Goal: Task Accomplishment & Management: Use online tool/utility

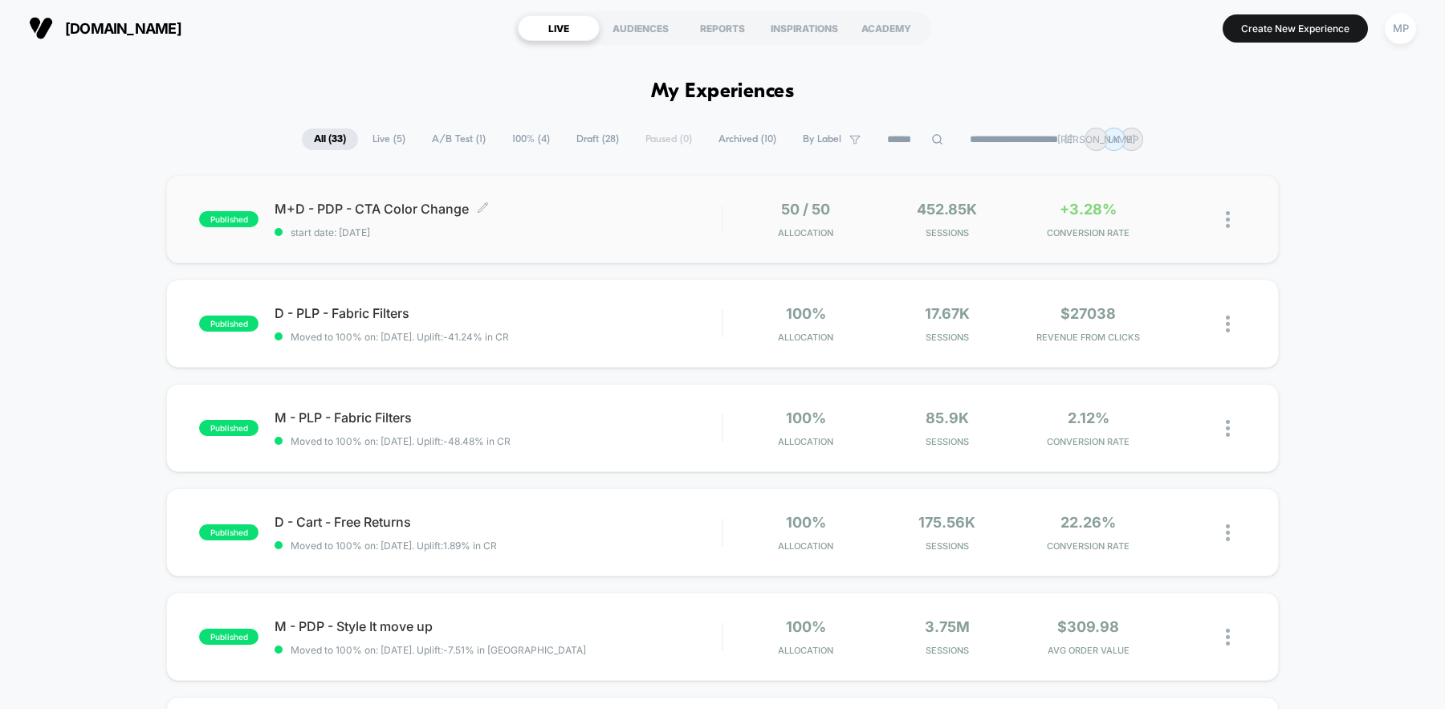
click at [613, 217] on div "M+D - PDP - CTA Color Change Click to edit experience details Click to edit exp…" at bounding box center [498, 220] width 447 height 38
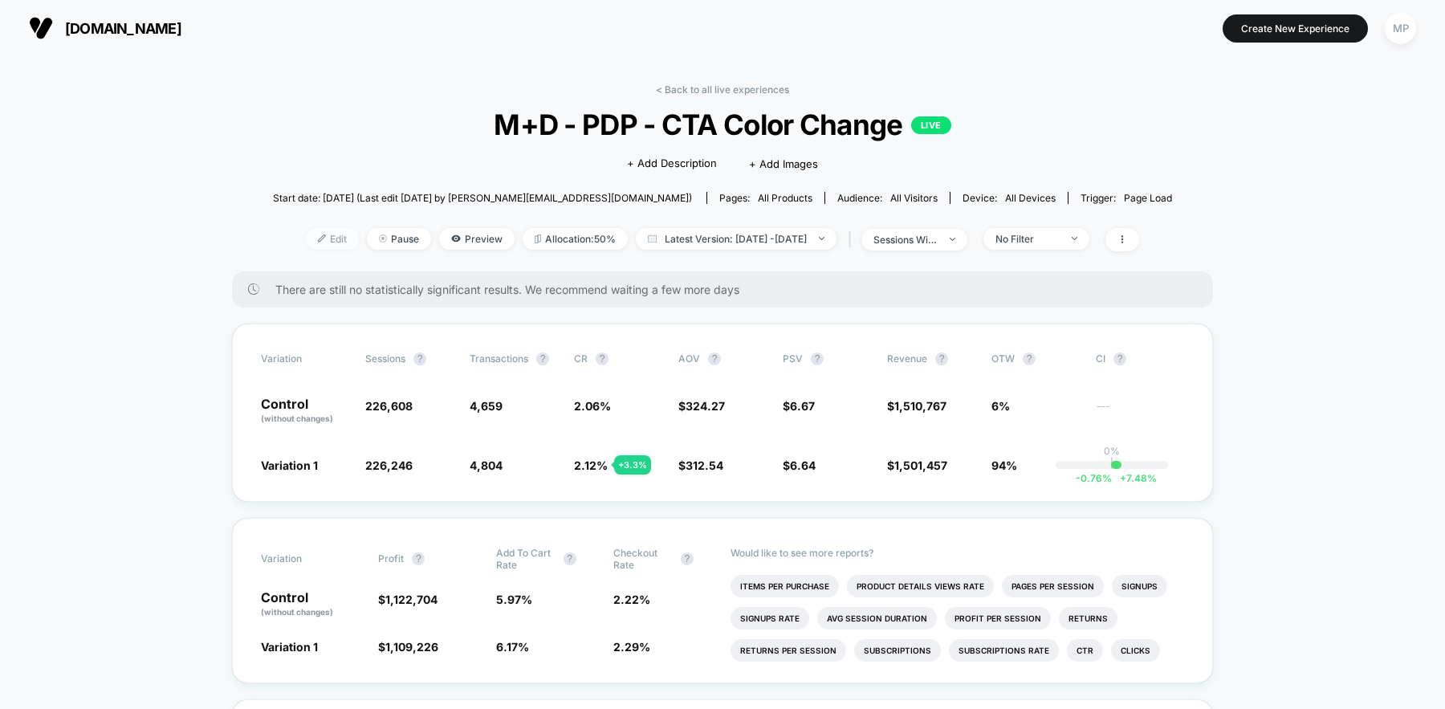
click at [315, 234] on span "Edit" at bounding box center [332, 239] width 53 height 22
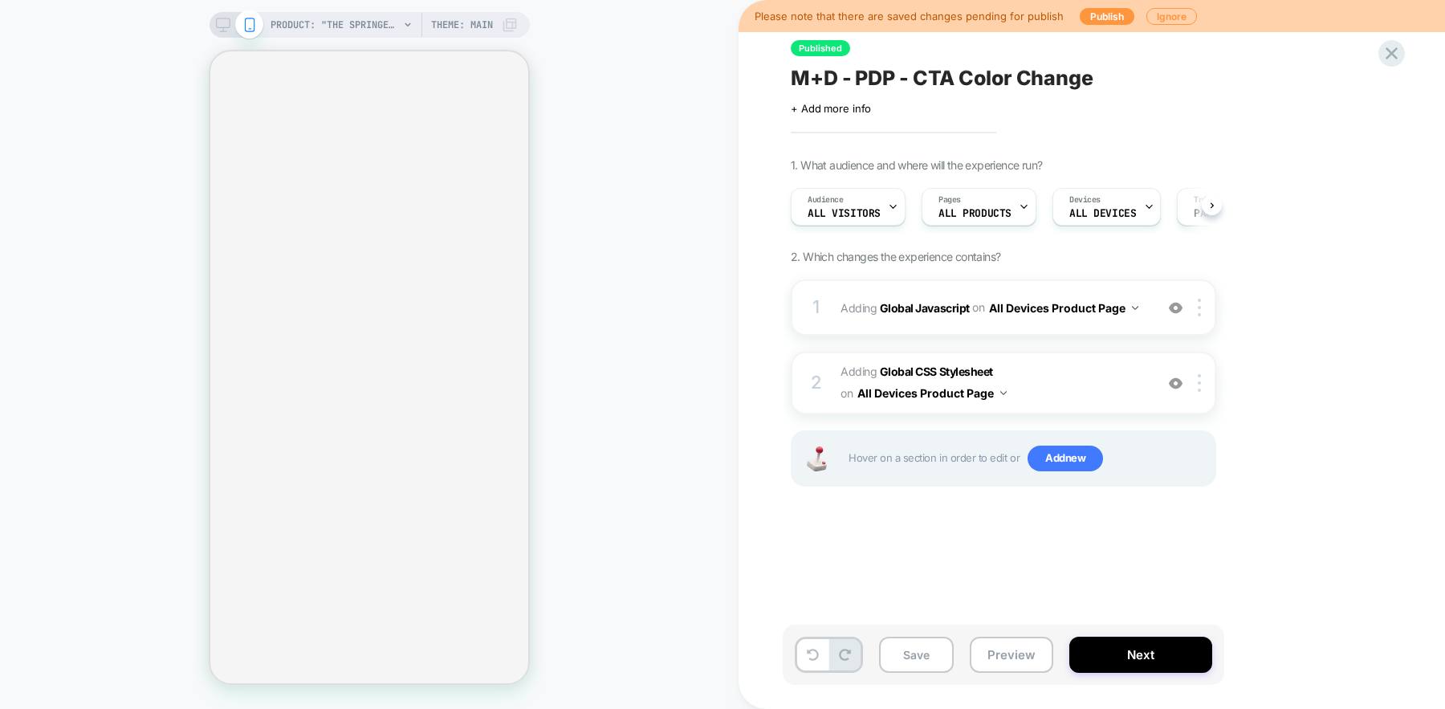
scroll to position [0, 1]
click at [988, 319] on div "1 Adding Global Javascript on All Devices Product Page Add Before Add After Tar…" at bounding box center [1004, 307] width 426 height 56
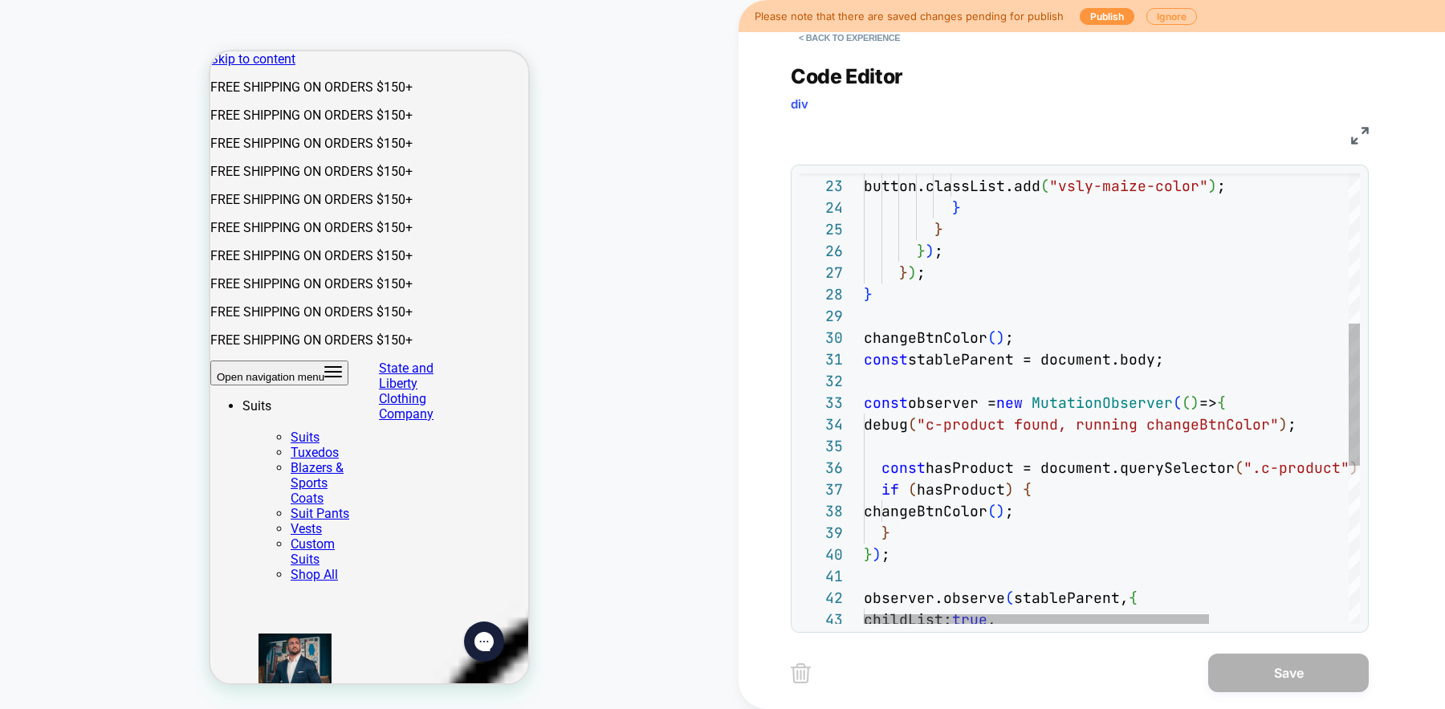
scroll to position [0, 0]
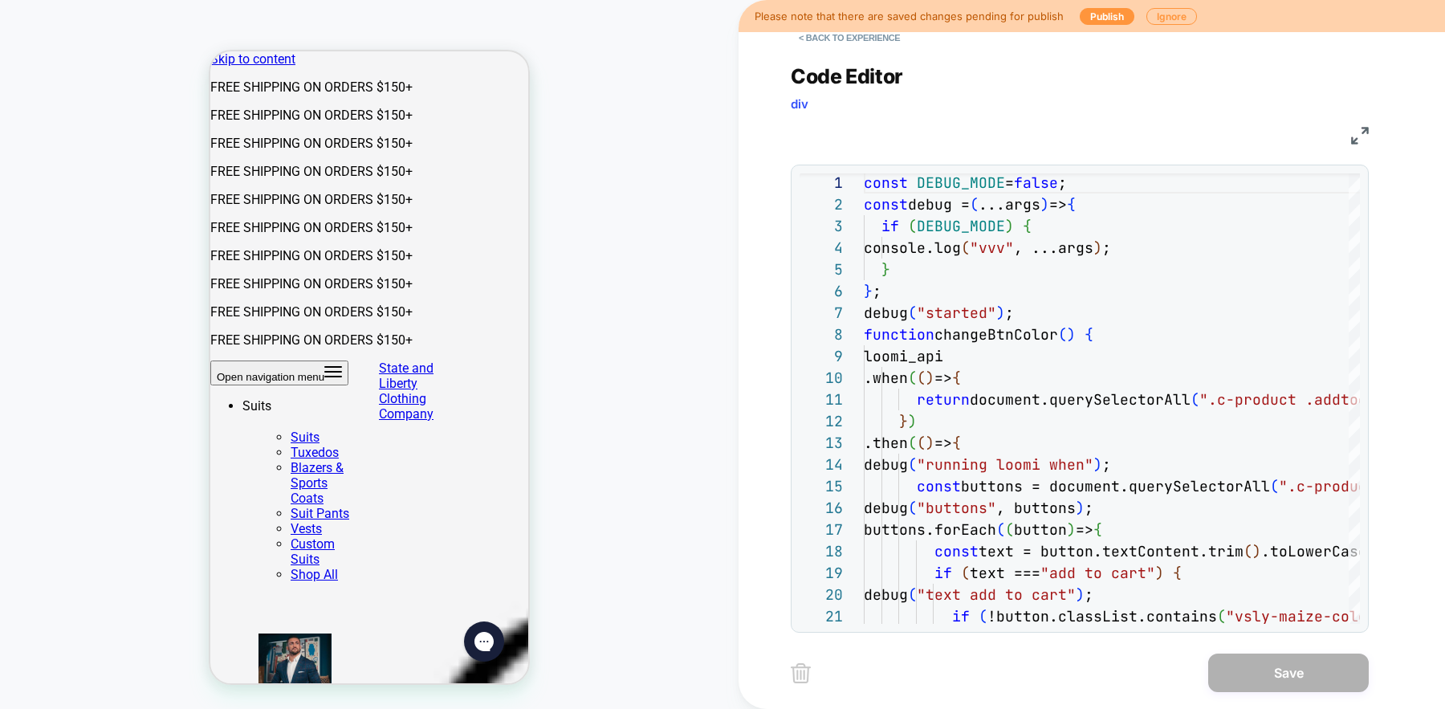
click at [760, 295] on div "< Back to experience Code Editor div JS 21 20 19 18 17 16 15 14 13 12 11 10 9 8…" at bounding box center [1092, 354] width 707 height 709
click at [705, 303] on div "PRODUCT: "The Springer" Solid White PRODUCT: "The Springer" Solid White Theme: …" at bounding box center [369, 354] width 739 height 677
click at [828, 40] on button "< Back to experience" at bounding box center [849, 38] width 117 height 26
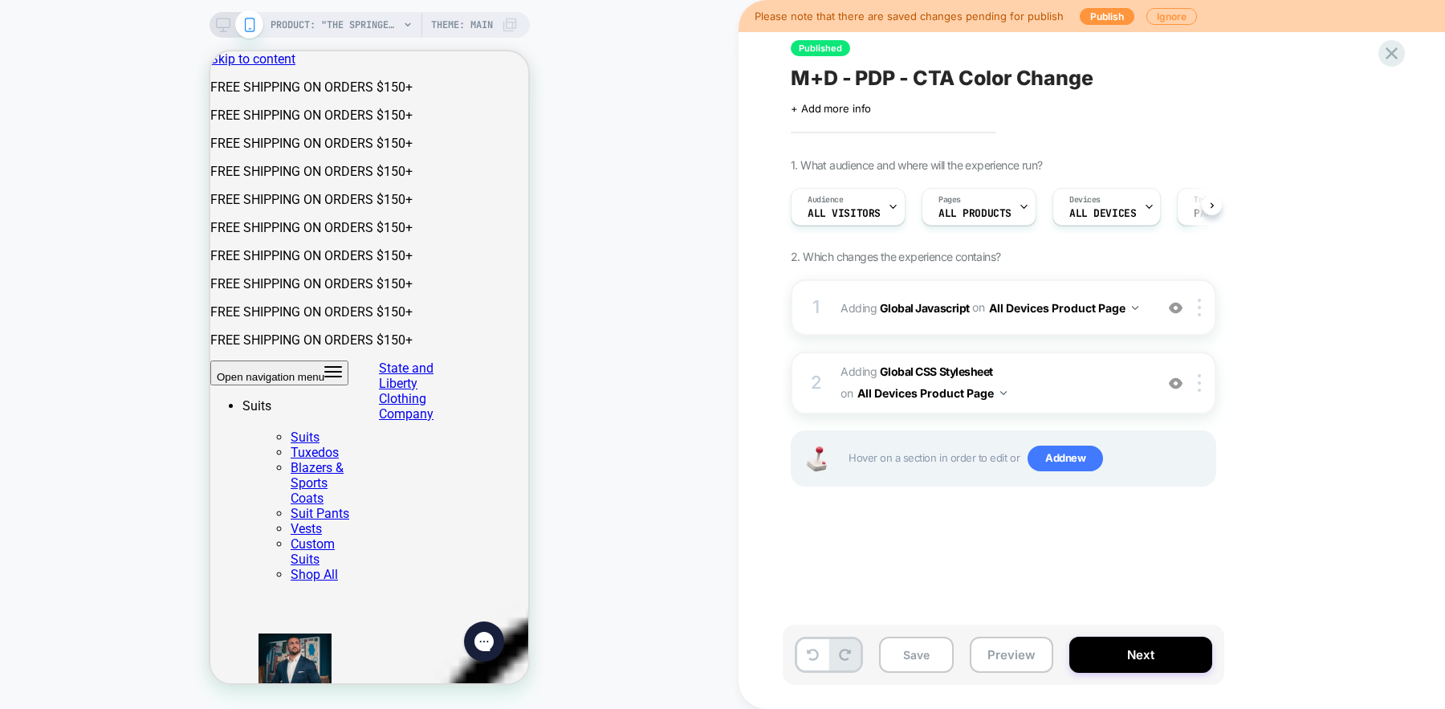
scroll to position [0, 1]
click at [1029, 320] on div "1 Adding Global Javascript on All Devices Product Page Add Before Add After Tar…" at bounding box center [1004, 307] width 426 height 56
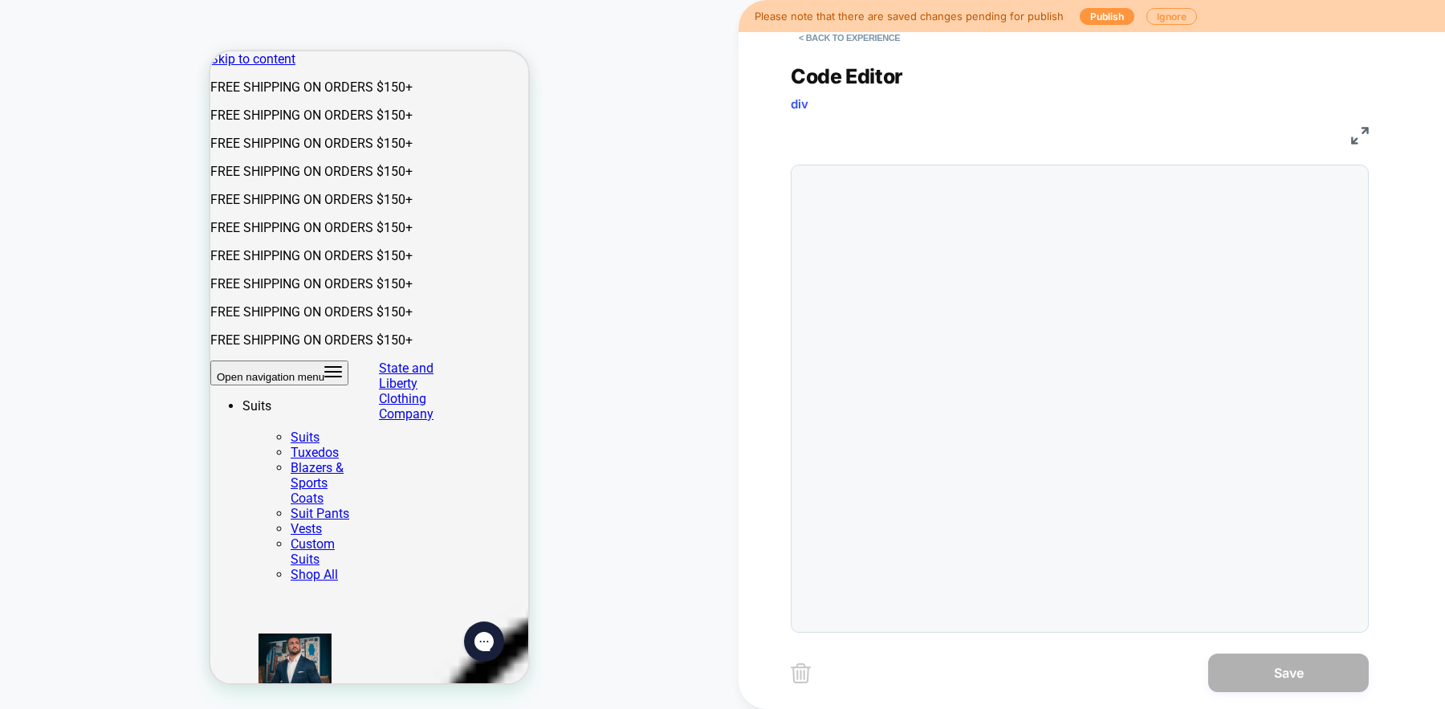
scroll to position [217, 0]
click at [817, 41] on button "< Back to experience" at bounding box center [849, 38] width 117 height 26
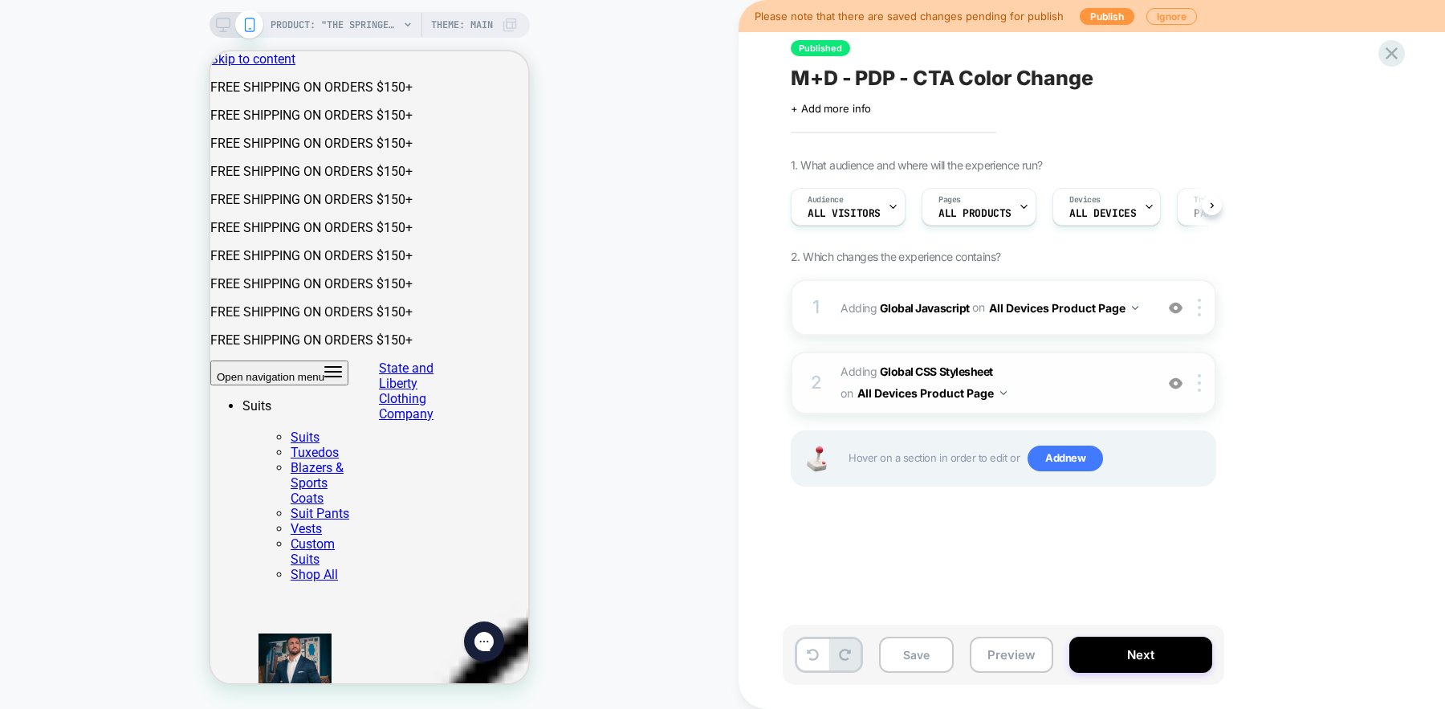
scroll to position [0, 1]
click at [1040, 387] on span "Adding Global CSS Stylesheet on All Devices Product Page" at bounding box center [994, 382] width 306 height 43
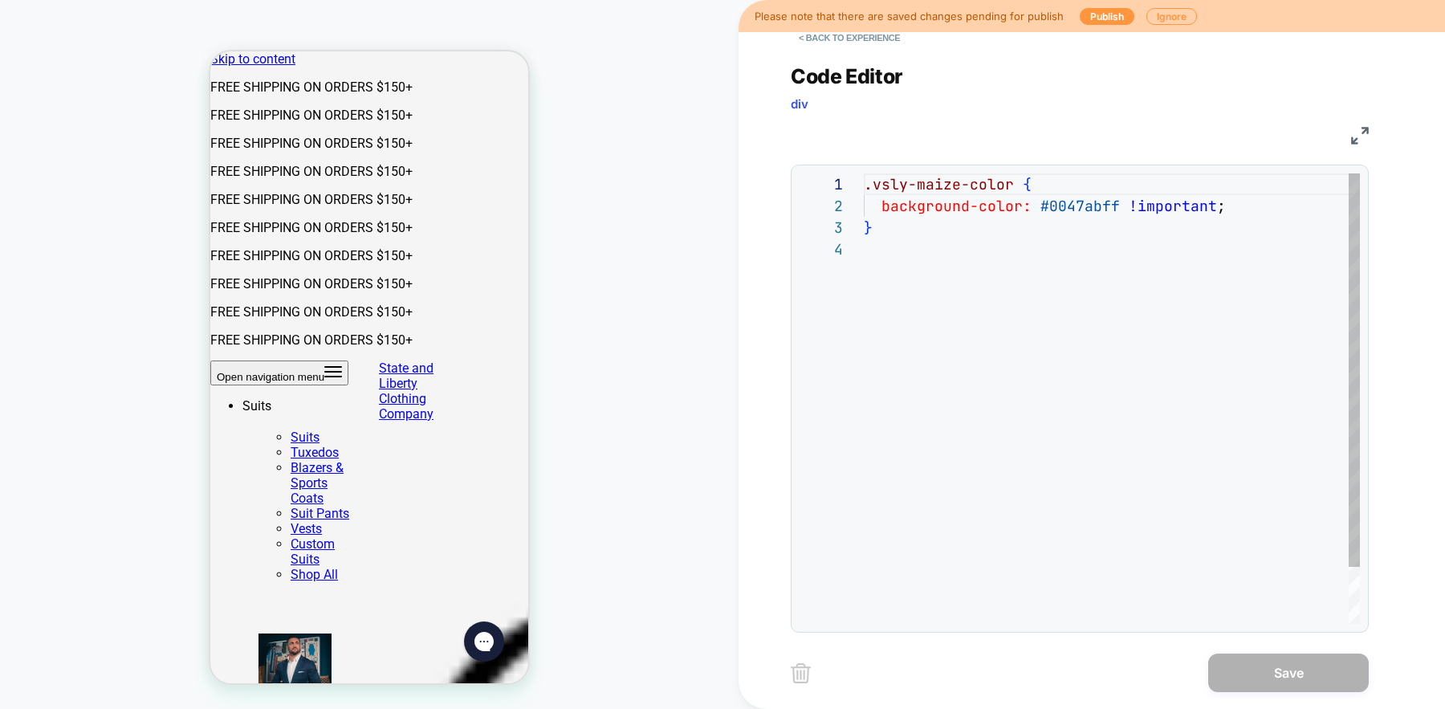
scroll to position [65, 0]
click at [1082, 205] on div ".vsly-maize-color { background-color: #0047abff !important ; }" at bounding box center [1112, 430] width 496 height 515
click at [1129, 206] on div ".vsly-maize-color { background-color: #0047abff !important ; }" at bounding box center [1112, 430] width 496 height 515
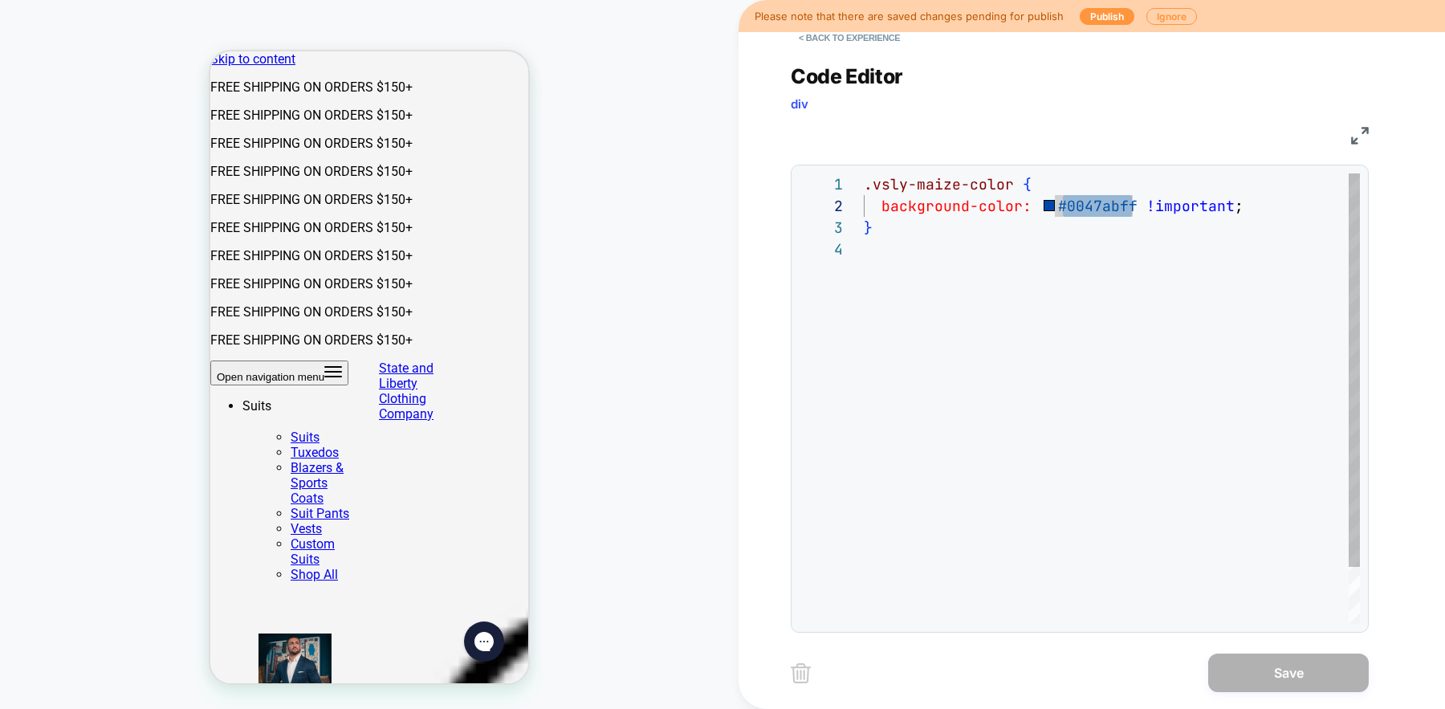
click at [1113, 214] on div ".vsly-maize-color { background-color: #0047abff !important ; }" at bounding box center [1112, 430] width 496 height 515
click at [1198, 210] on div ".vsly-maize-color { background-color: #0047abff !important ; }" at bounding box center [1112, 430] width 496 height 515
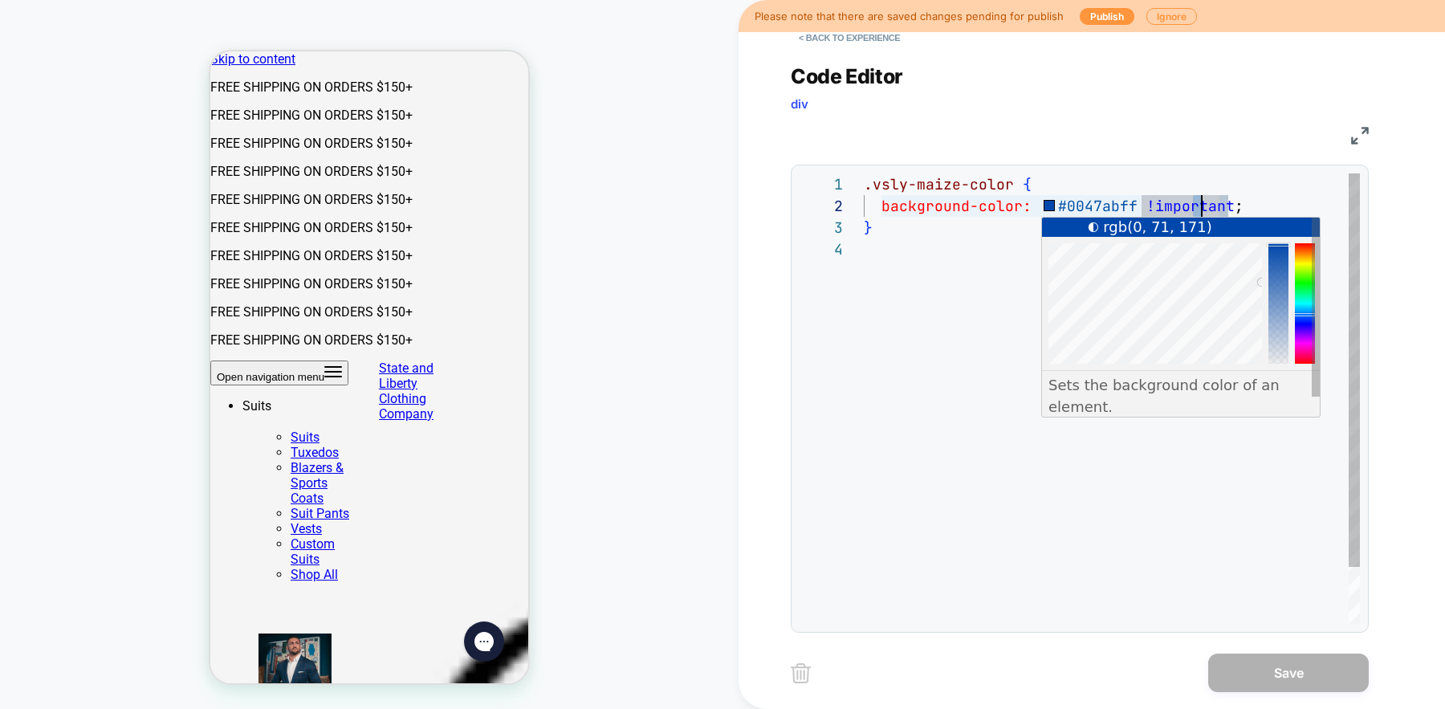
scroll to position [22, 269]
click at [1130, 210] on div ".vsly-maize-color { background-color: #0047abff !important ; }" at bounding box center [1112, 430] width 496 height 515
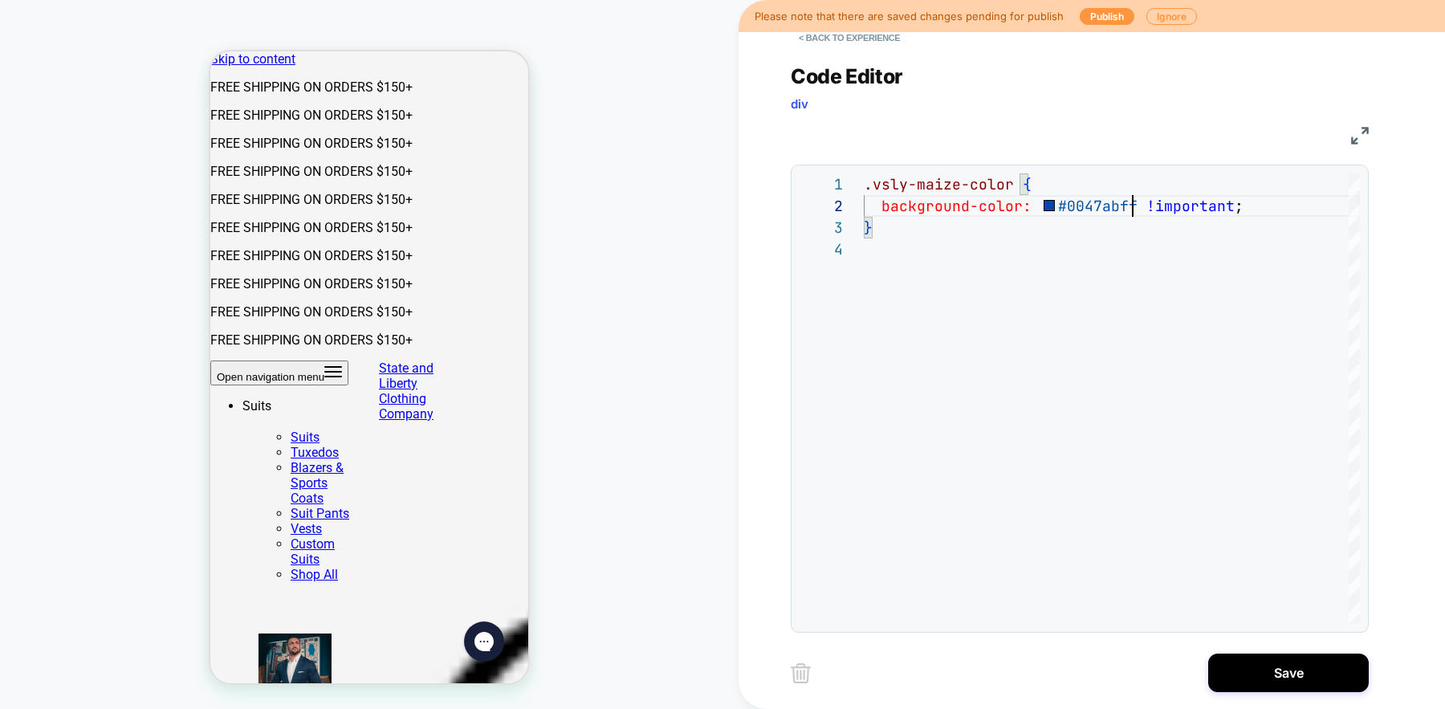
type textarea "**********"
click at [703, 251] on div "PRODUCT: "The Springer" Solid White PRODUCT: "The Springer" Solid White Theme: …" at bounding box center [369, 354] width 739 height 677
click at [839, 36] on button "< Back to experience" at bounding box center [849, 38] width 117 height 26
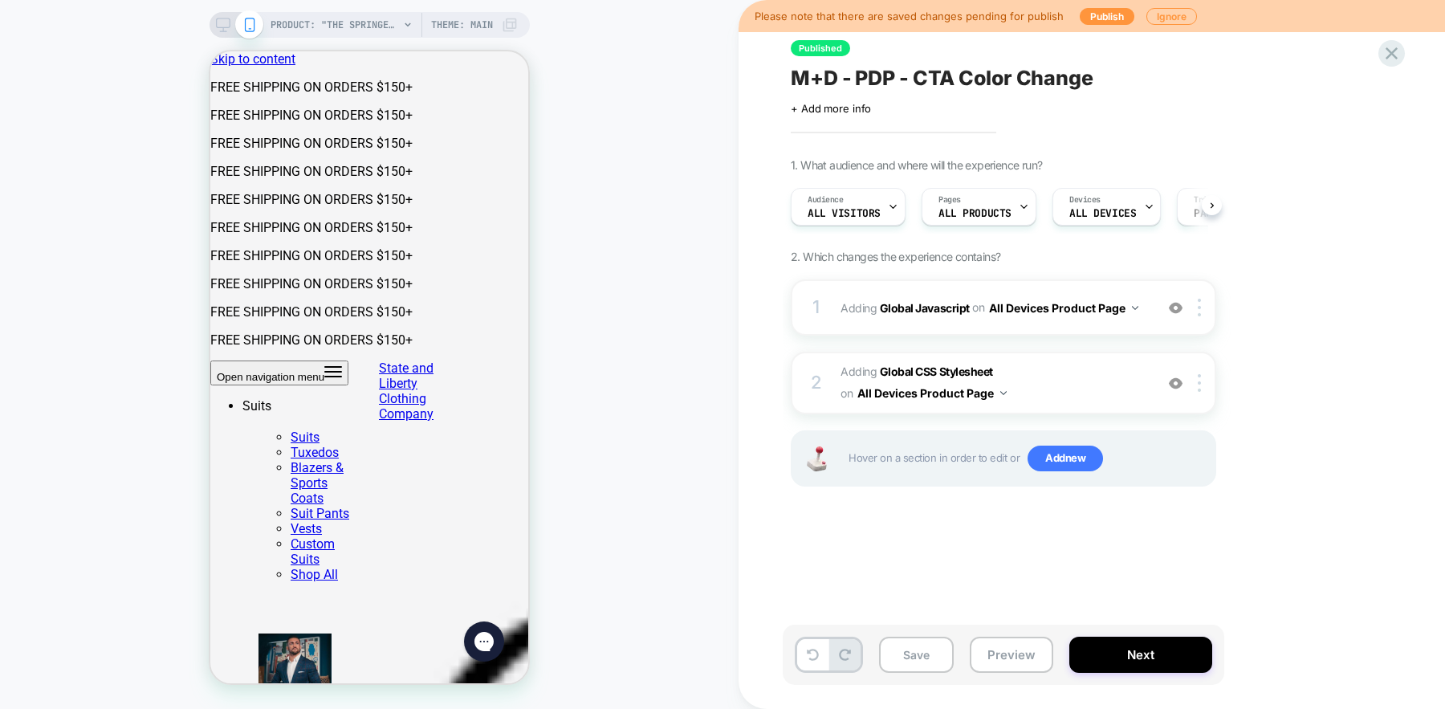
scroll to position [0, 1]
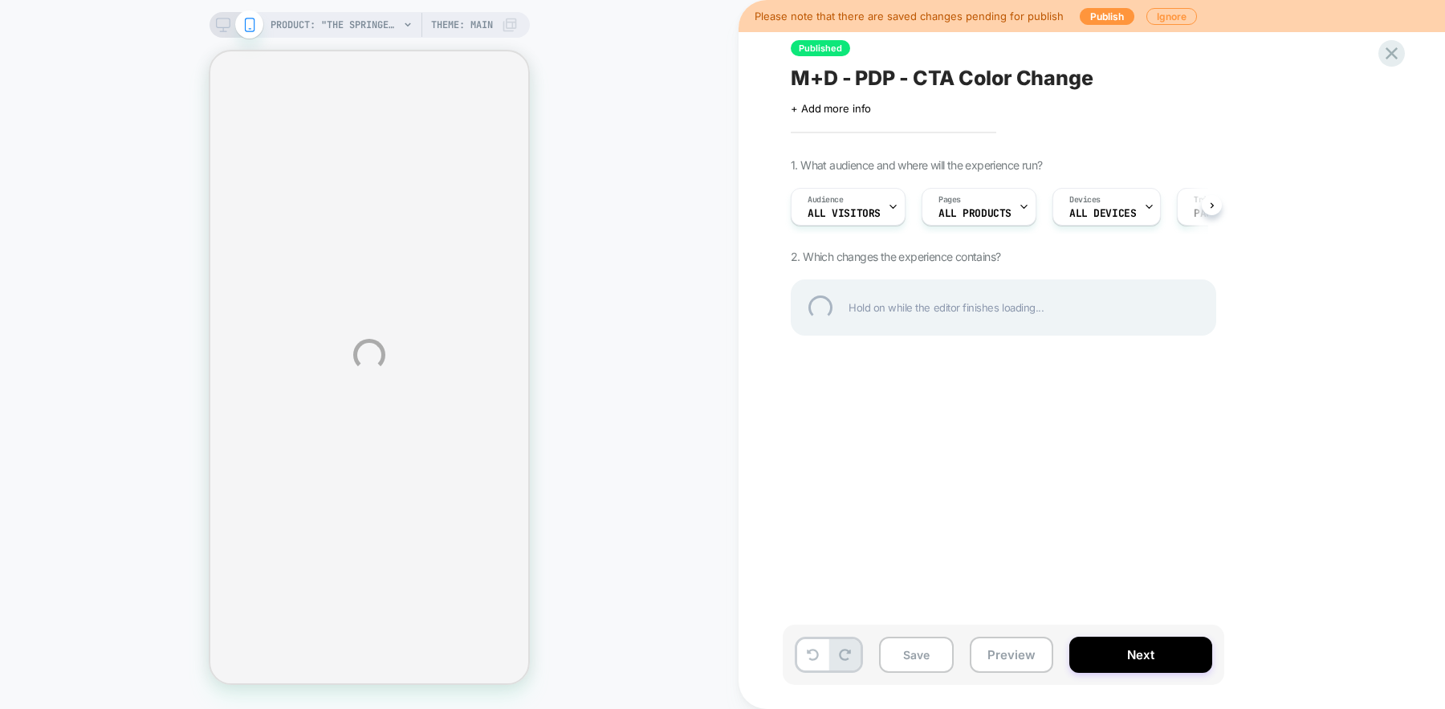
click at [1016, 645] on div "PRODUCT: "The Springer" Solid White PRODUCT: "The Springer" Solid White Theme: …" at bounding box center [722, 354] width 1445 height 709
click at [1011, 649] on div "PRODUCT: "The Springer" Solid White PRODUCT: "The Springer" Solid White Theme: …" at bounding box center [722, 354] width 1445 height 709
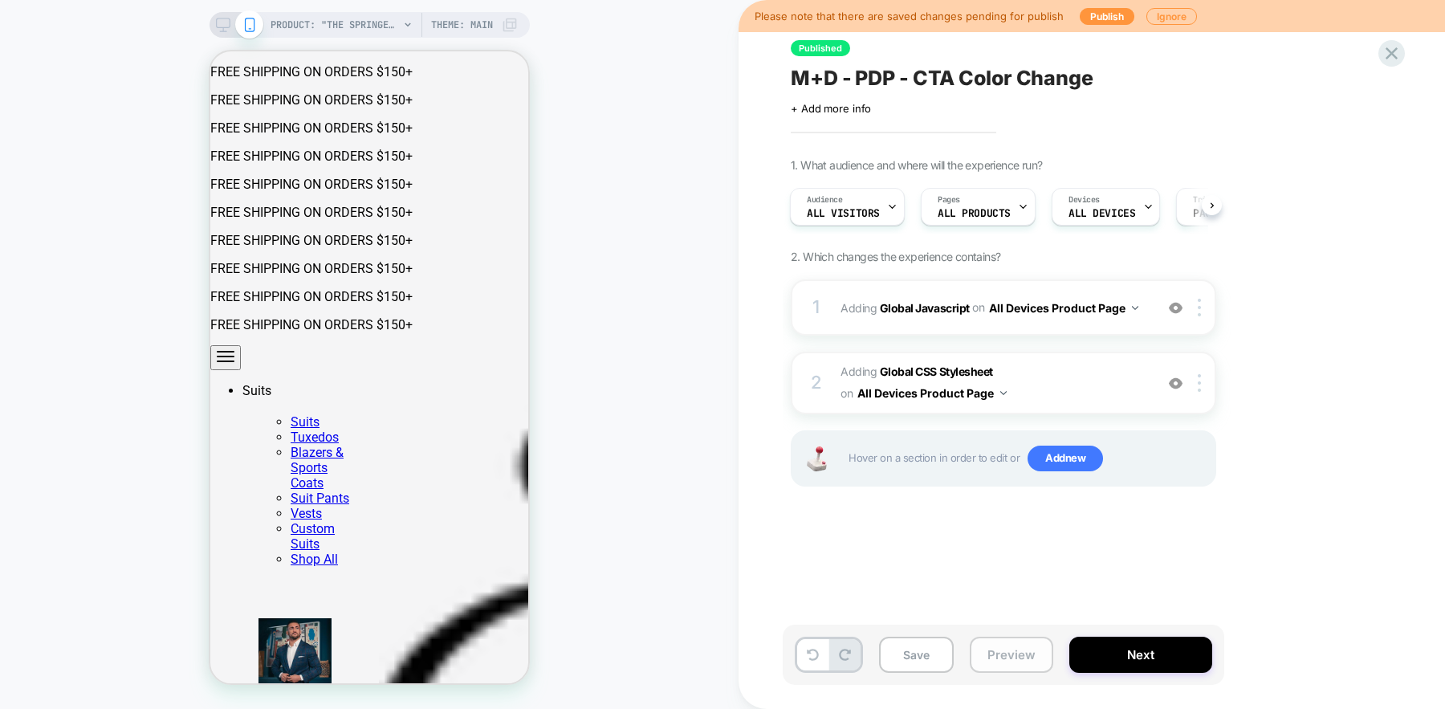
click at [1030, 653] on button "Preview" at bounding box center [1012, 655] width 84 height 36
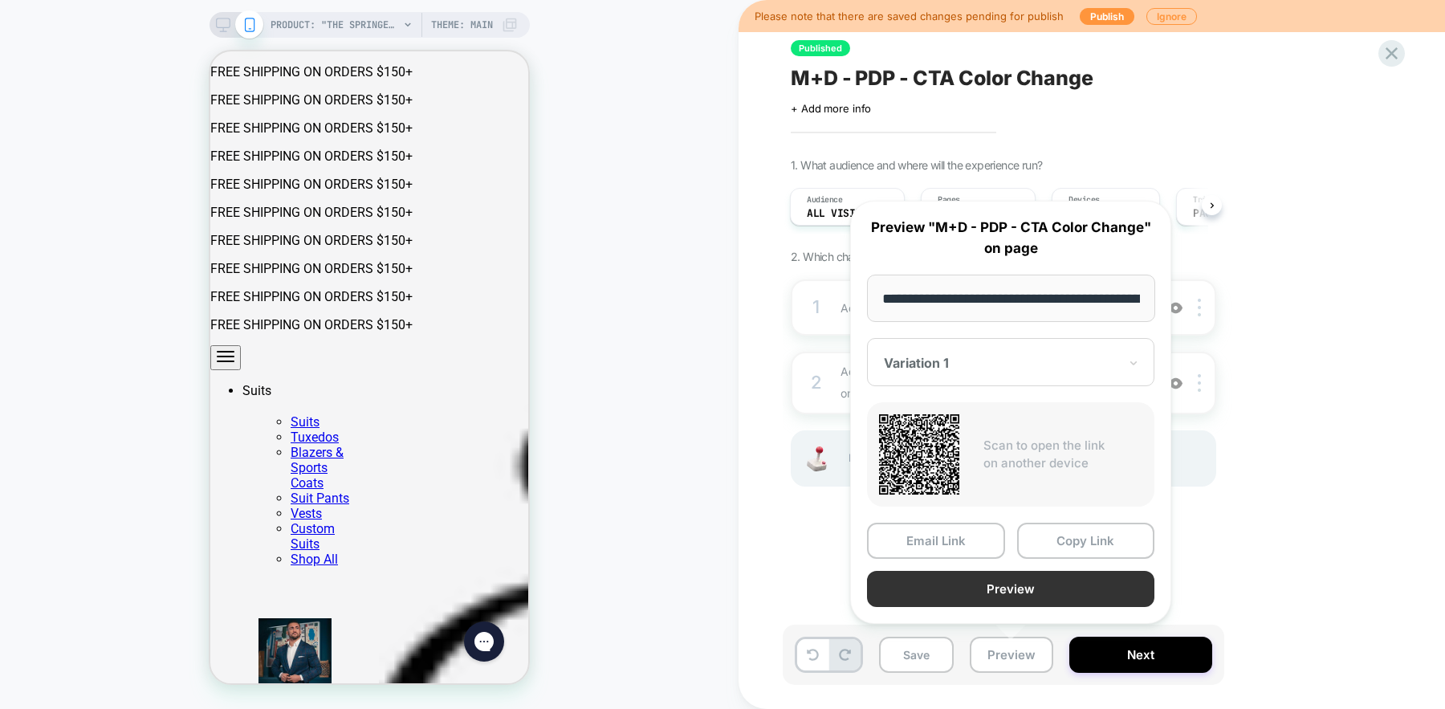
click at [1038, 589] on button "Preview" at bounding box center [1010, 589] width 287 height 36
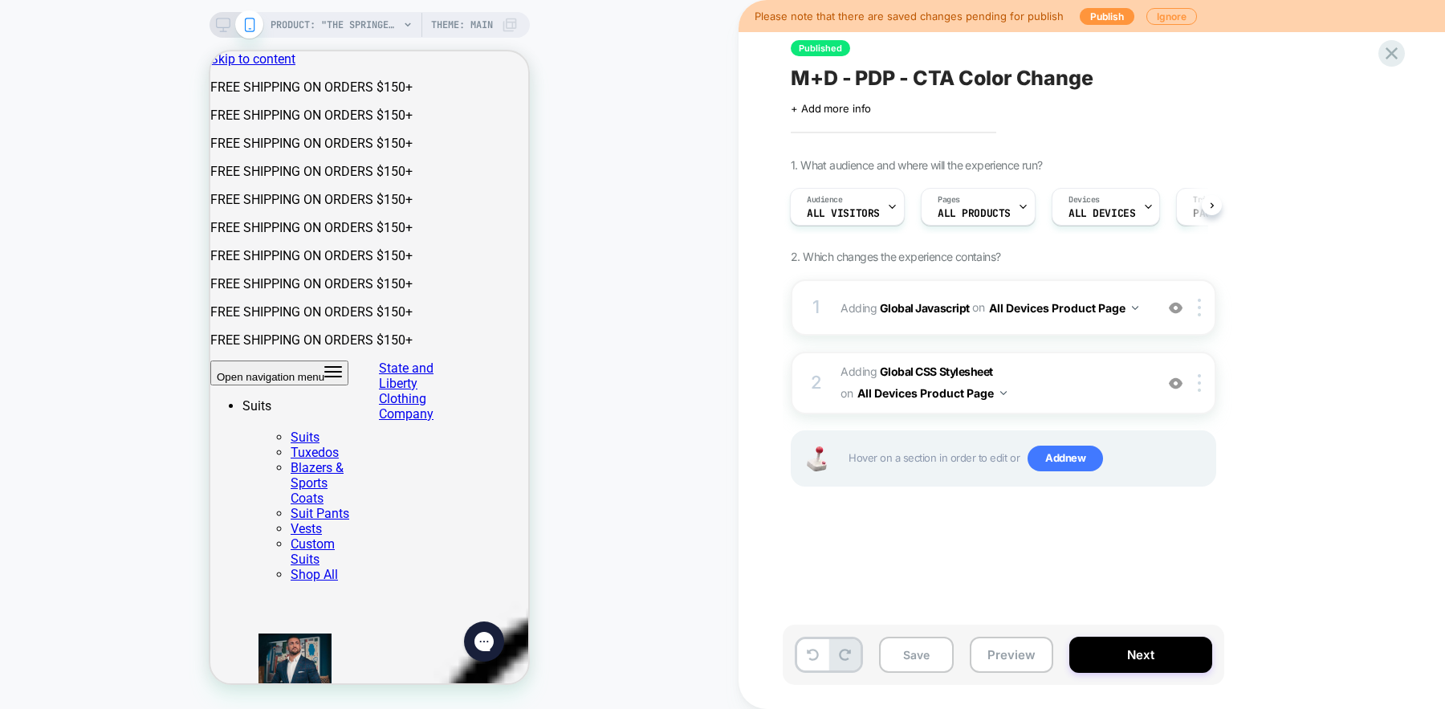
click at [618, 344] on div "PRODUCT: "The Springer" Solid White PRODUCT: "The Springer" Solid White Theme: …" at bounding box center [369, 354] width 739 height 677
click at [1127, 648] on button "Next" at bounding box center [1140, 655] width 143 height 36
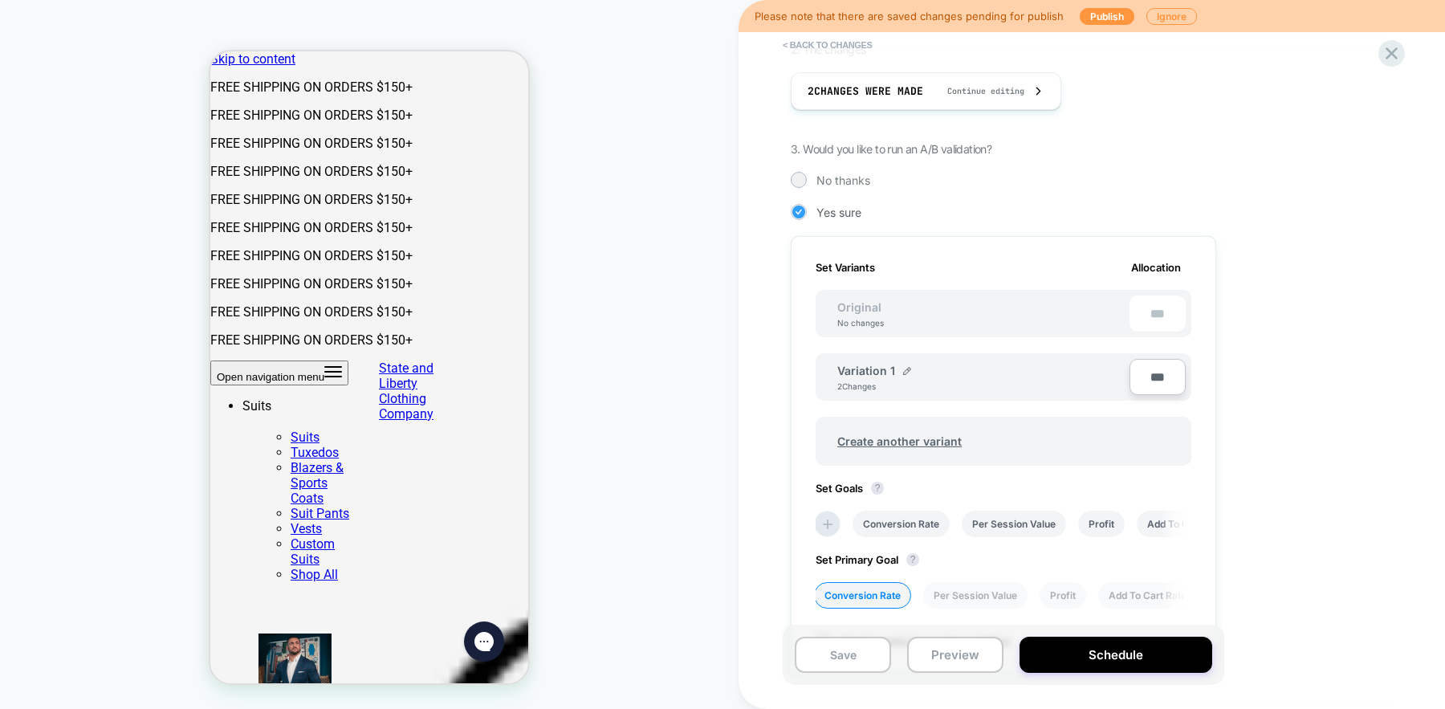
scroll to position [270, 0]
click at [1139, 381] on input "***" at bounding box center [1158, 376] width 56 height 36
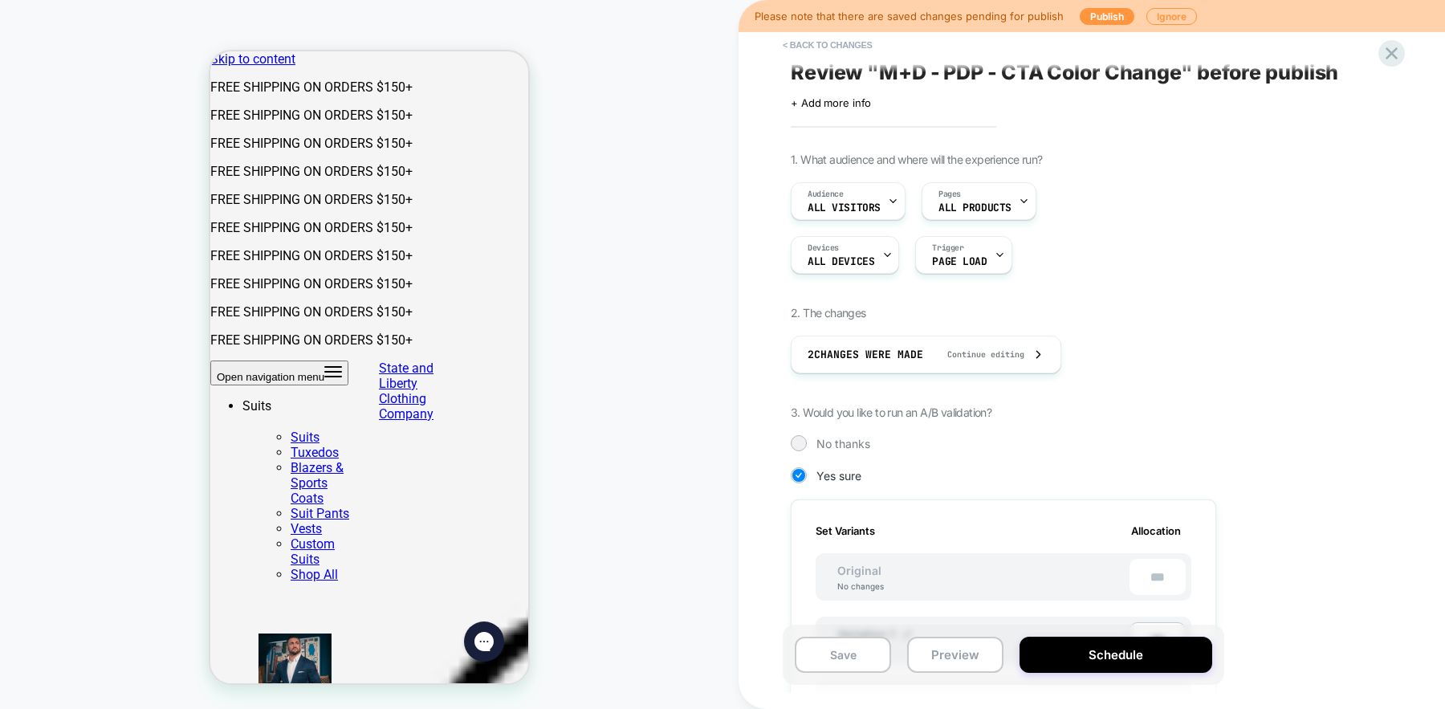
scroll to position [0, 0]
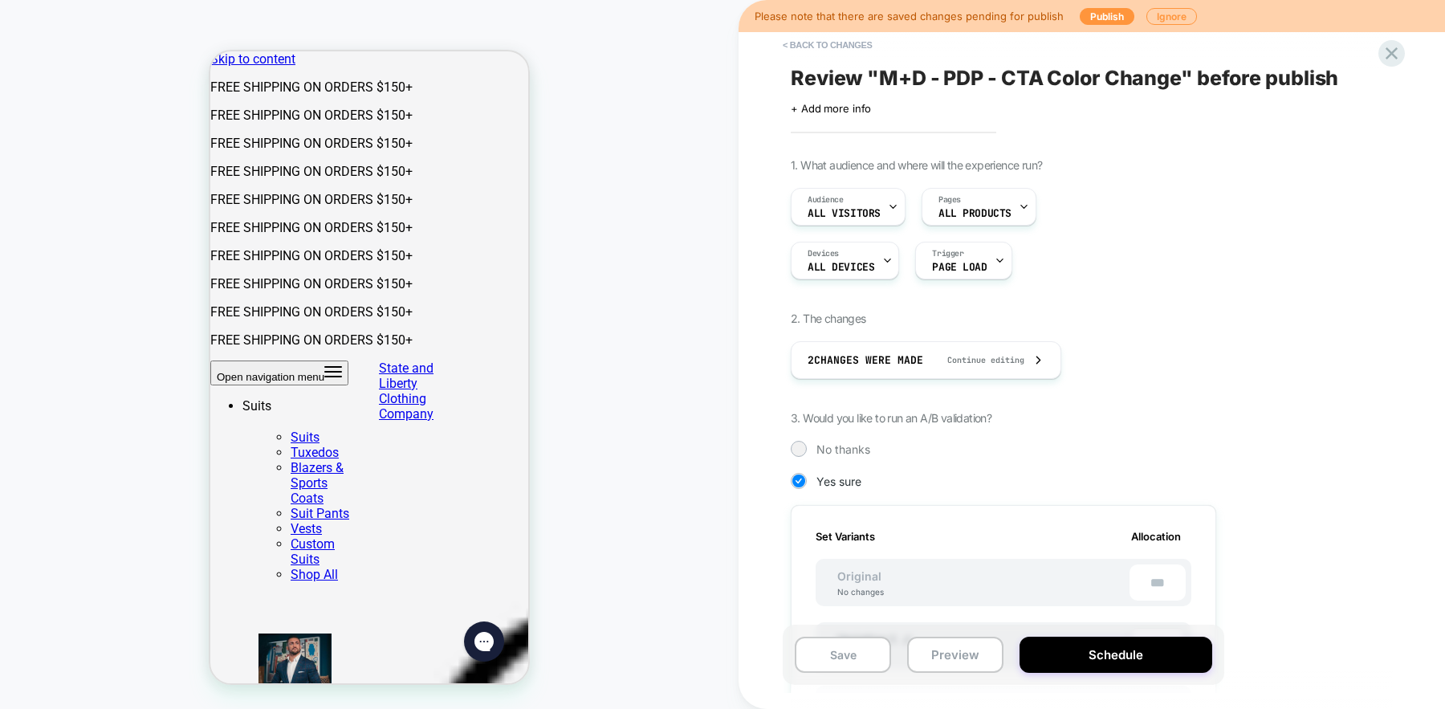
type input "***"
type input "**"
type input "***"
type input "**"
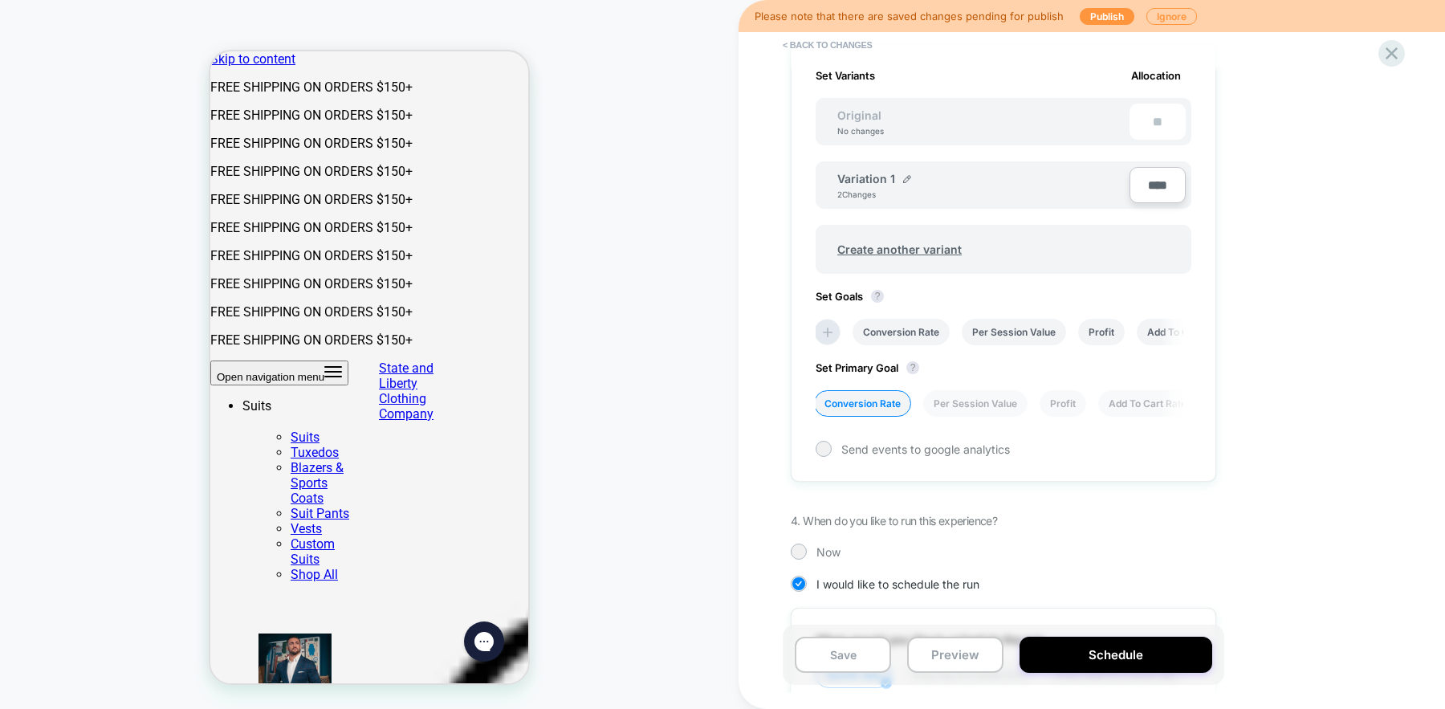
scroll to position [462, 0]
type input "****"
click at [845, 652] on button "Save" at bounding box center [843, 655] width 96 height 36
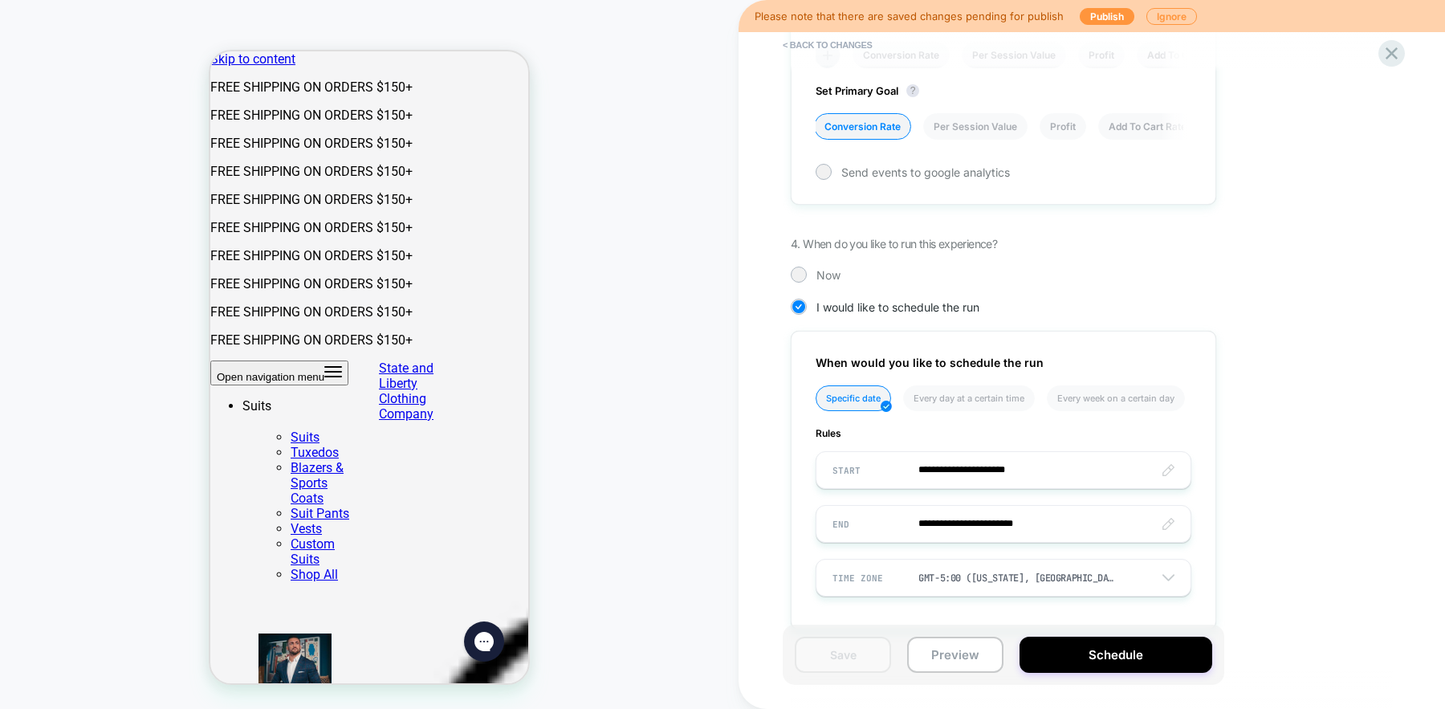
scroll to position [762, 0]
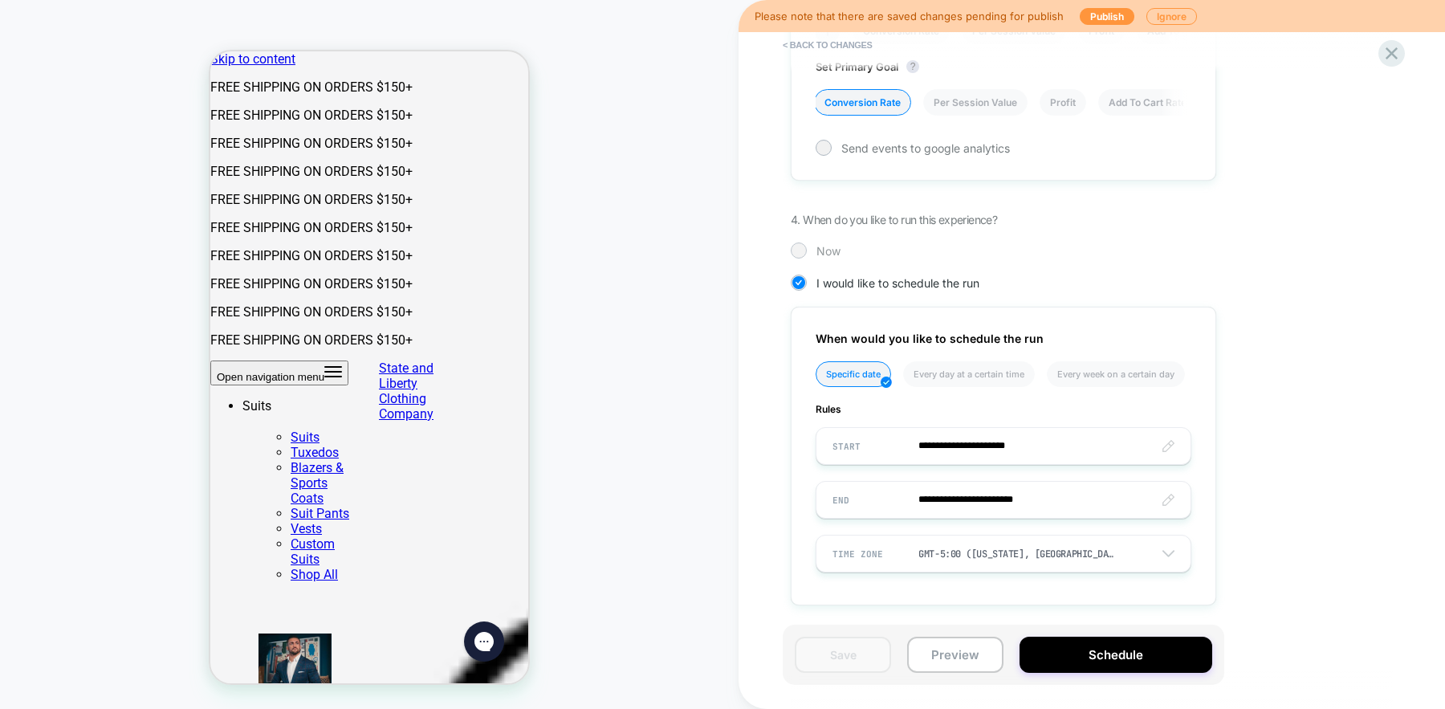
click at [797, 250] on div at bounding box center [798, 250] width 12 height 12
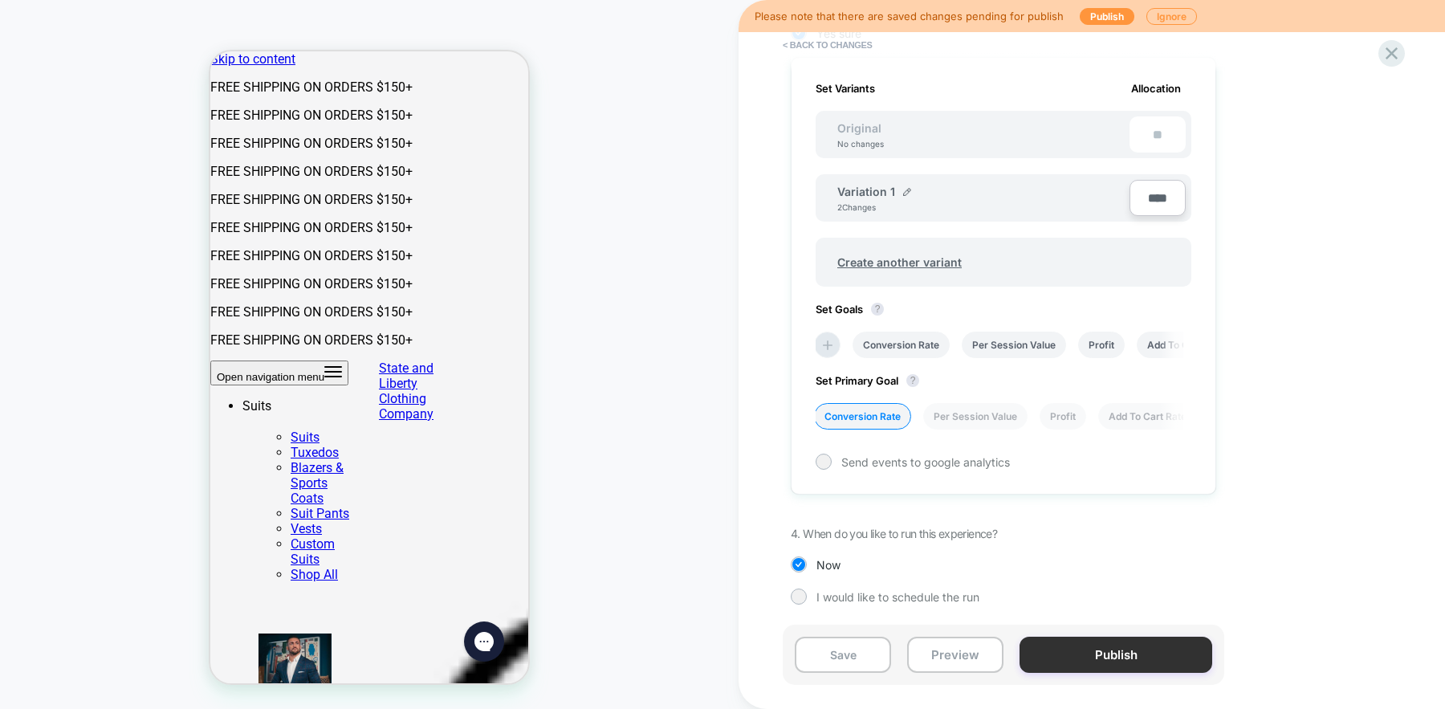
click at [1088, 665] on button "Publish" at bounding box center [1116, 655] width 193 height 36
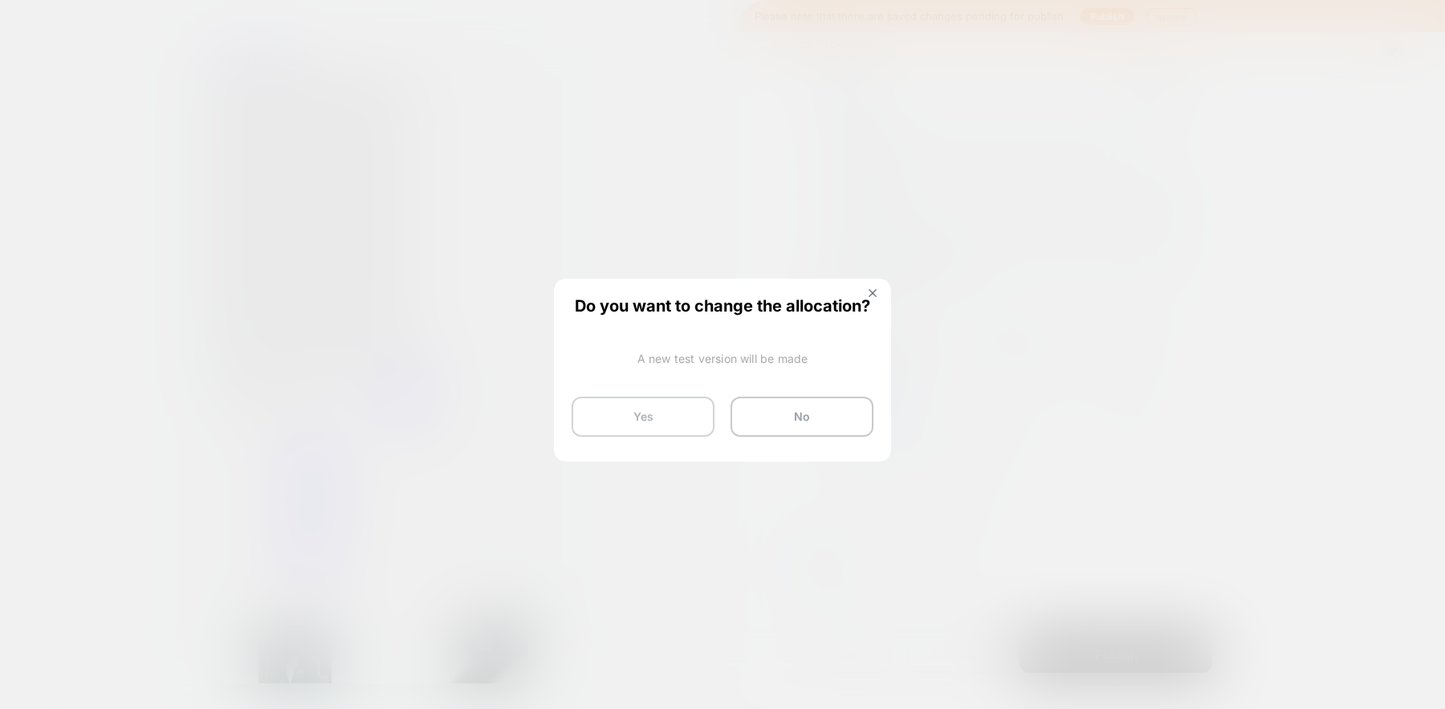
click at [684, 405] on button "Yes" at bounding box center [643, 417] width 143 height 40
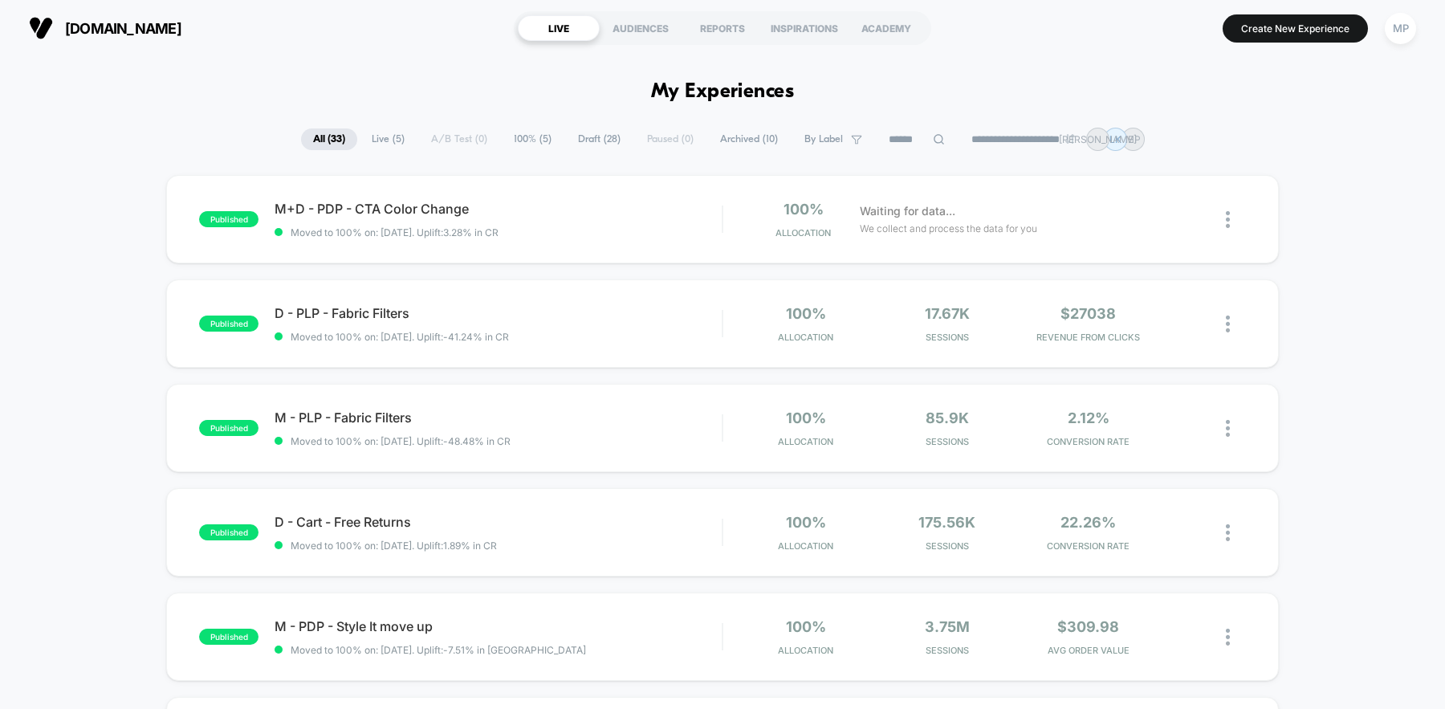
click at [141, 34] on span "[DOMAIN_NAME]" at bounding box center [123, 28] width 116 height 17
click at [382, 143] on span "Live ( 5 )" at bounding box center [388, 139] width 57 height 22
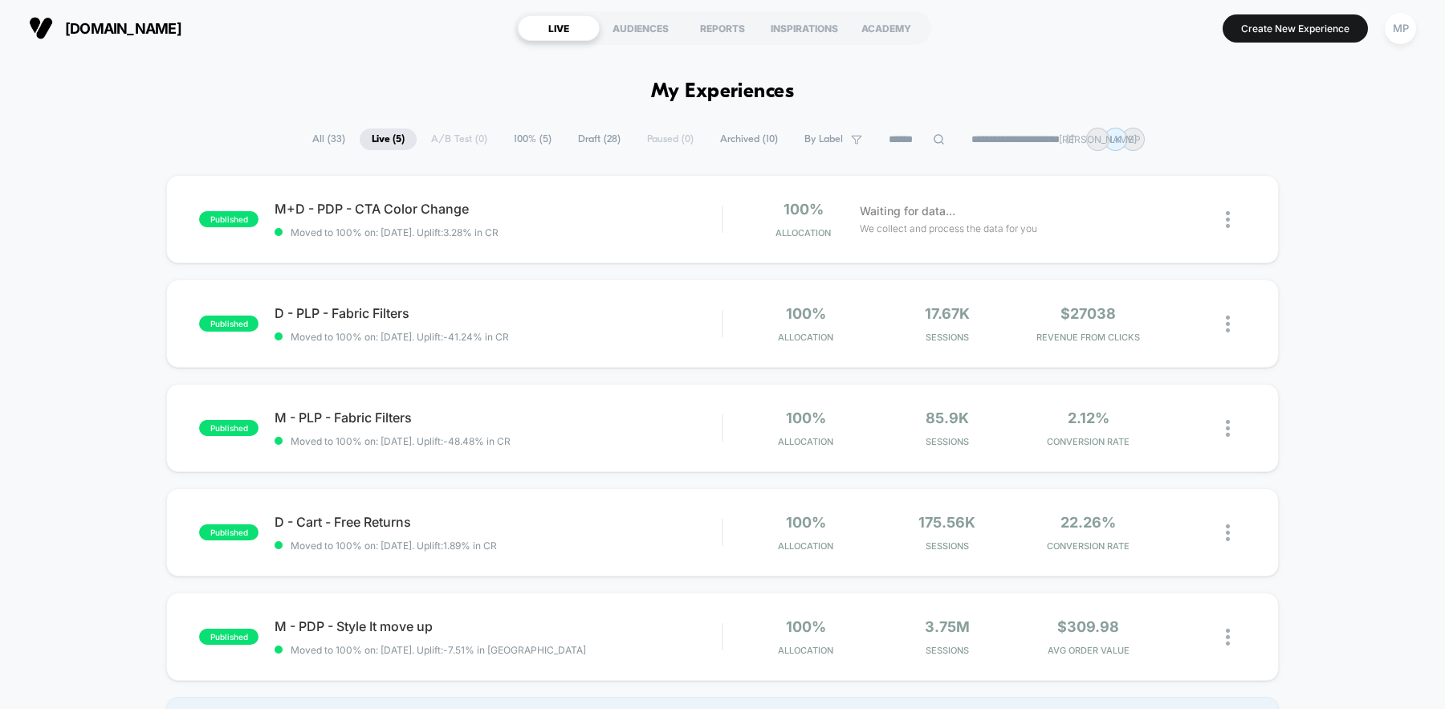
click at [320, 136] on span "All ( 33 )" at bounding box center [328, 139] width 57 height 22
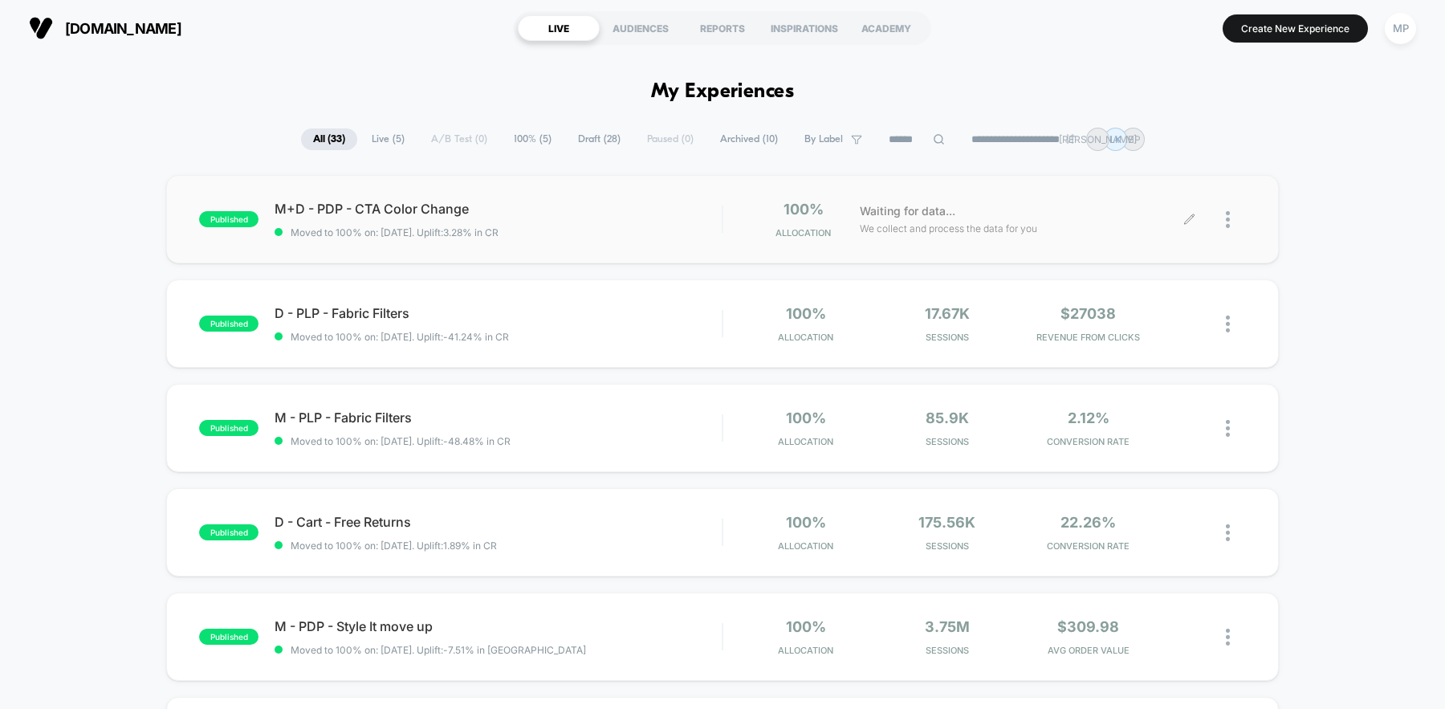
click at [1225, 219] on div at bounding box center [1218, 220] width 56 height 38
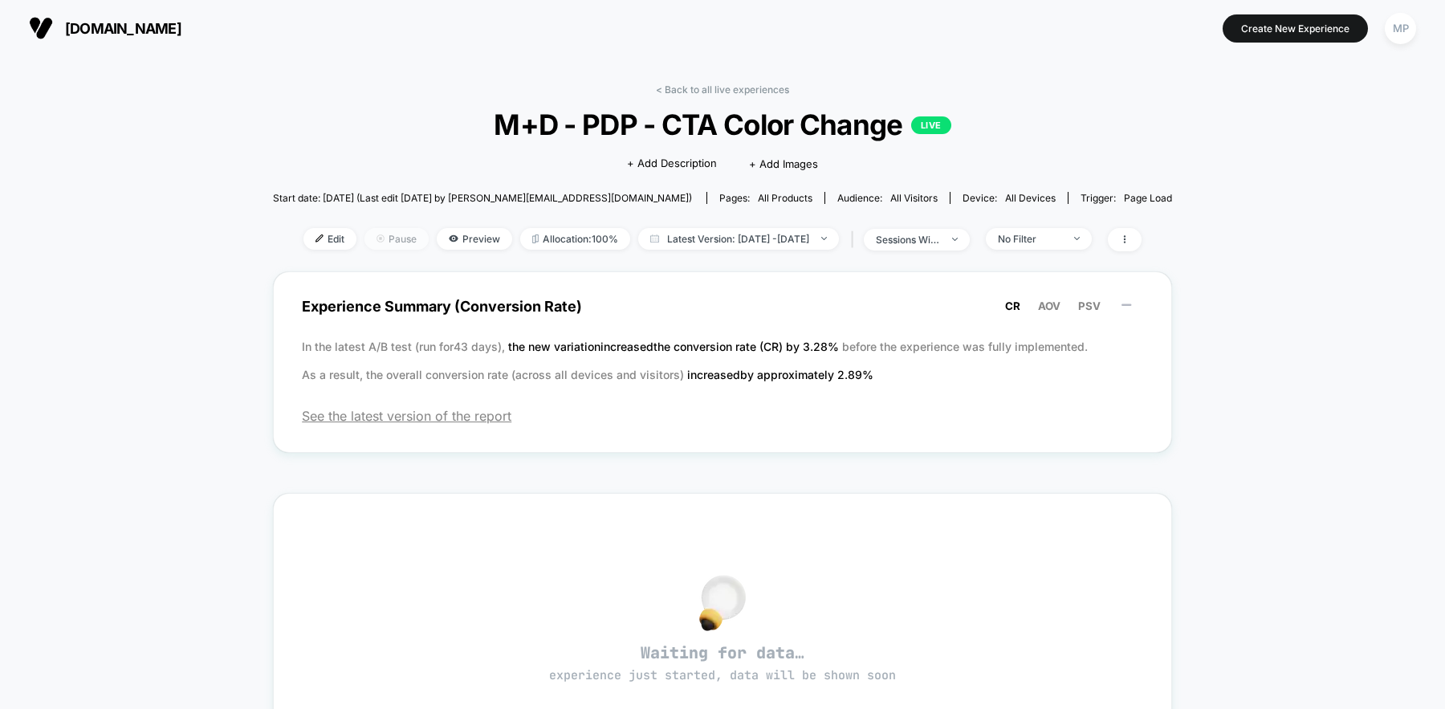
click at [377, 236] on img at bounding box center [381, 238] width 8 height 8
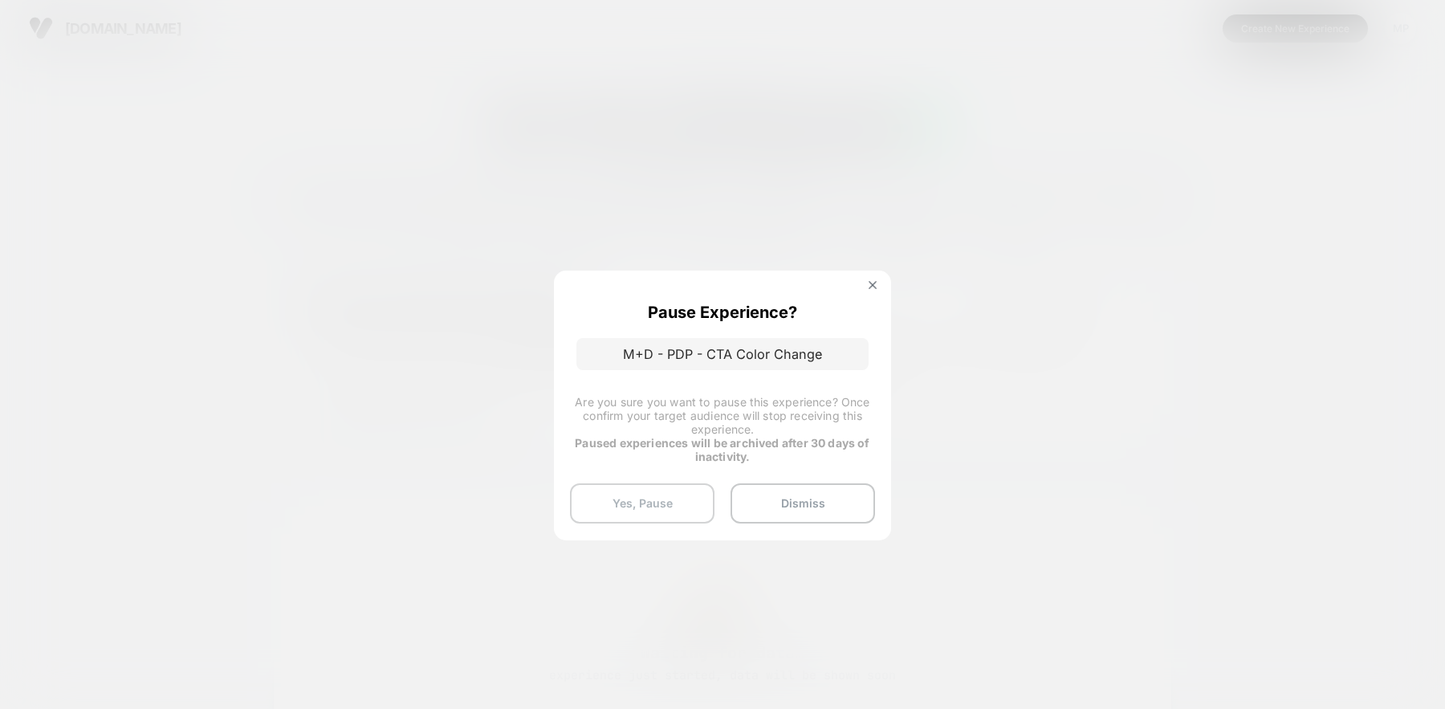
click at [668, 503] on button "Yes, Pause" at bounding box center [642, 503] width 145 height 40
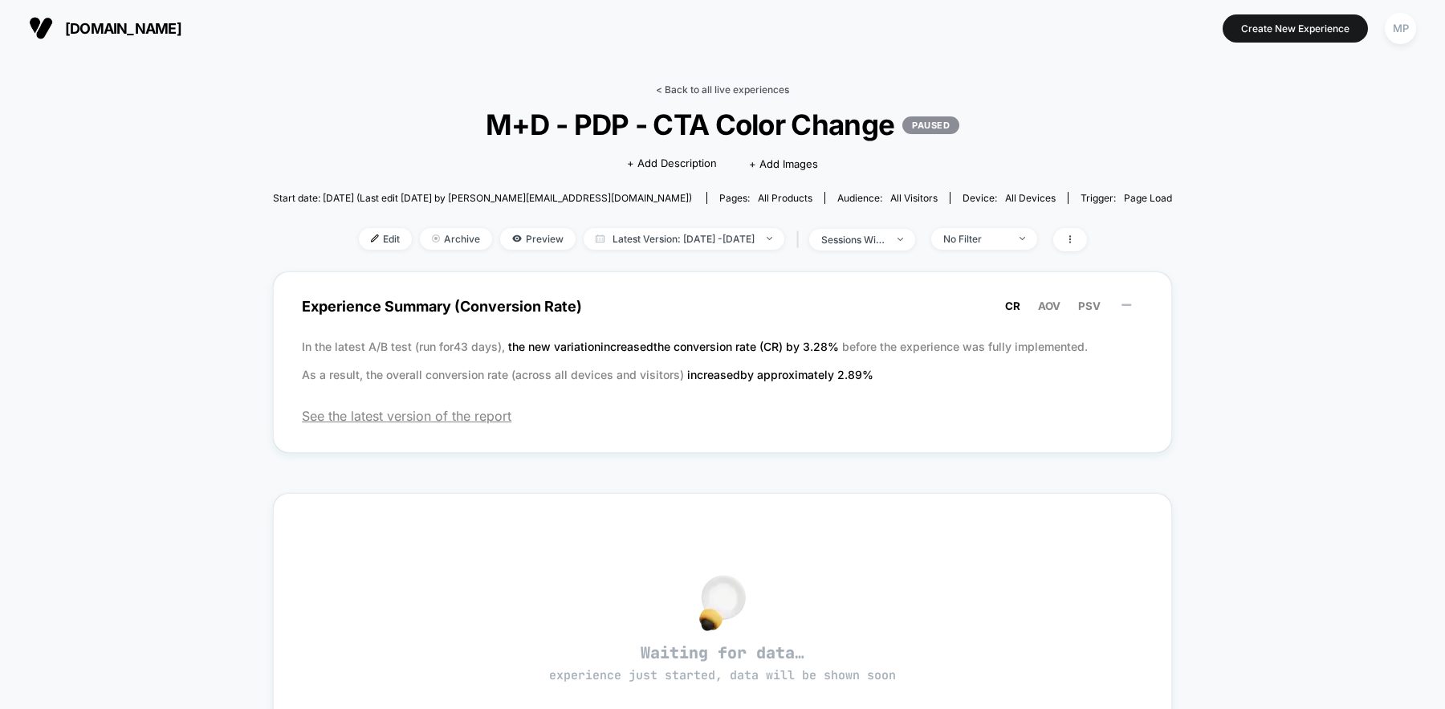
click at [675, 89] on link "< Back to all live experiences" at bounding box center [722, 90] width 133 height 12
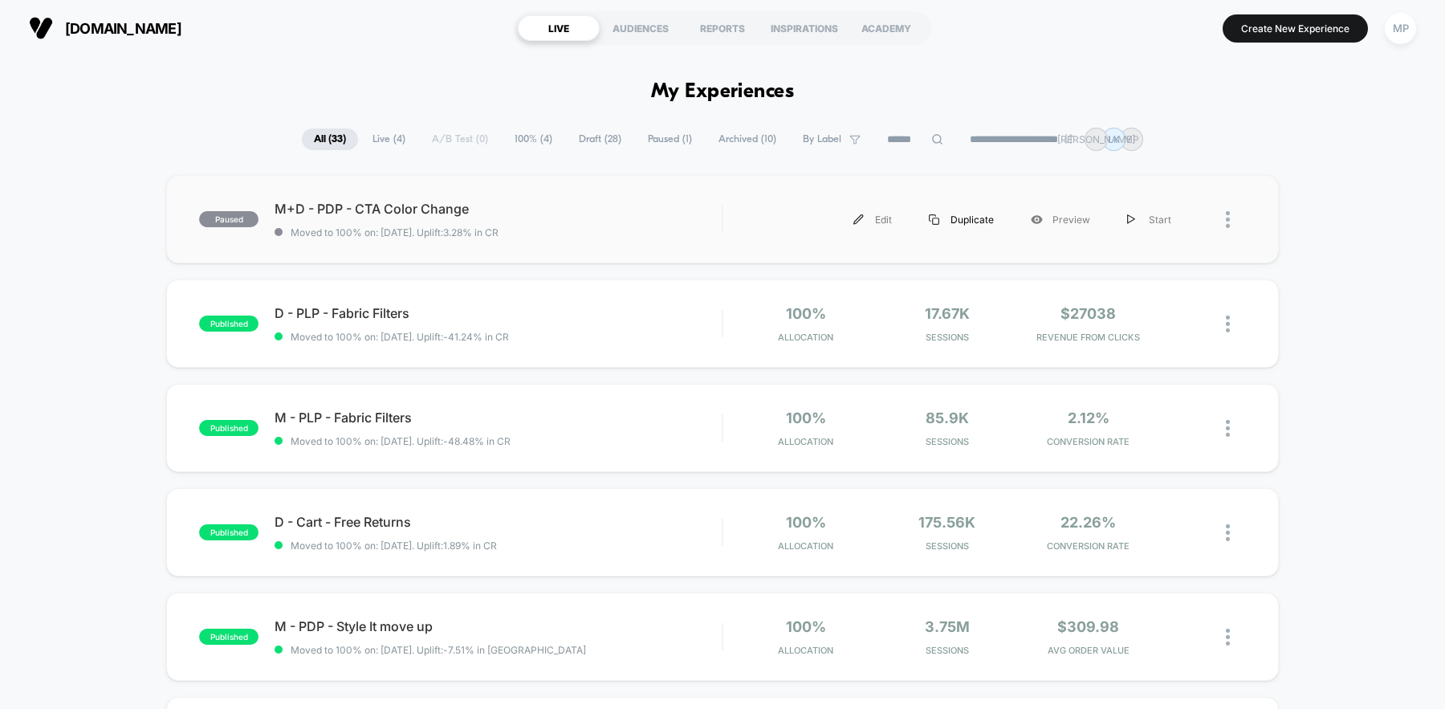
click at [968, 214] on div "Duplicate" at bounding box center [961, 220] width 102 height 36
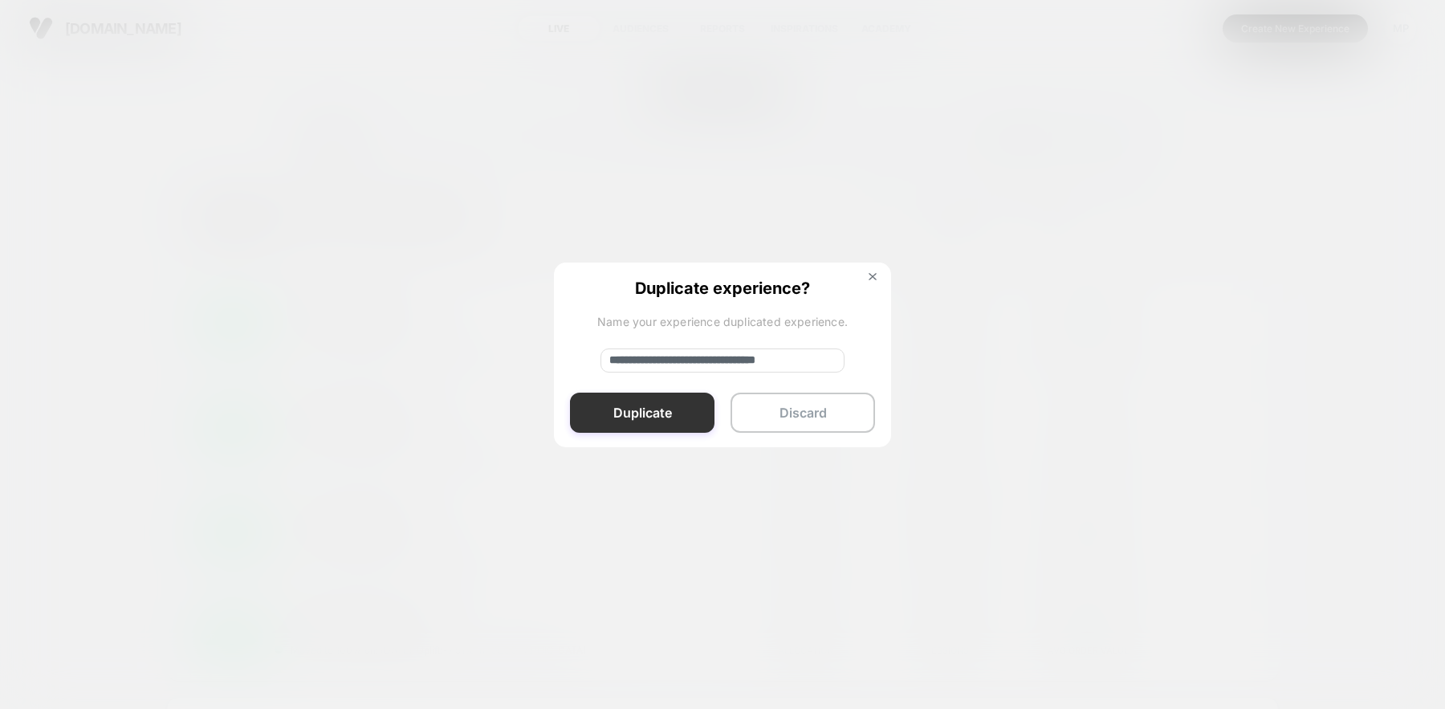
click at [670, 408] on button "Duplicate" at bounding box center [642, 413] width 145 height 40
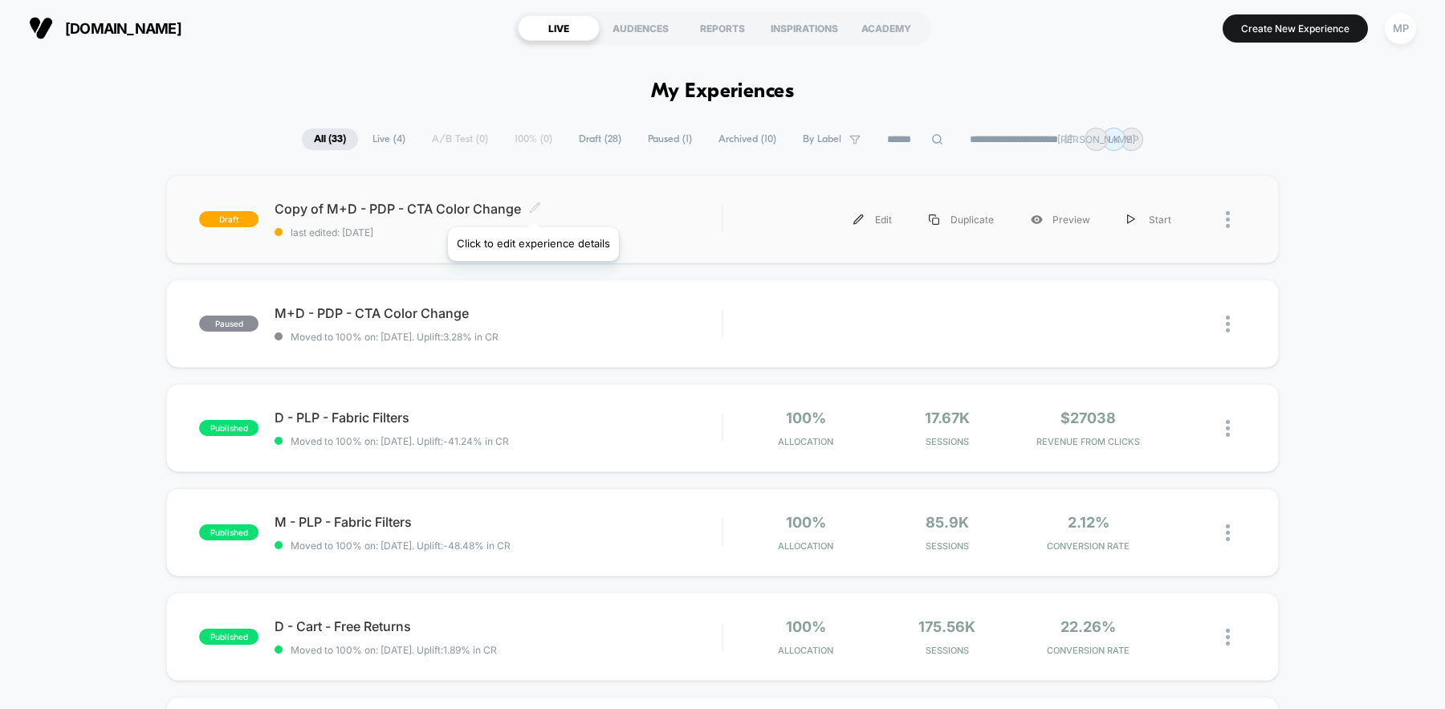
click at [532, 207] on icon at bounding box center [535, 208] width 12 height 12
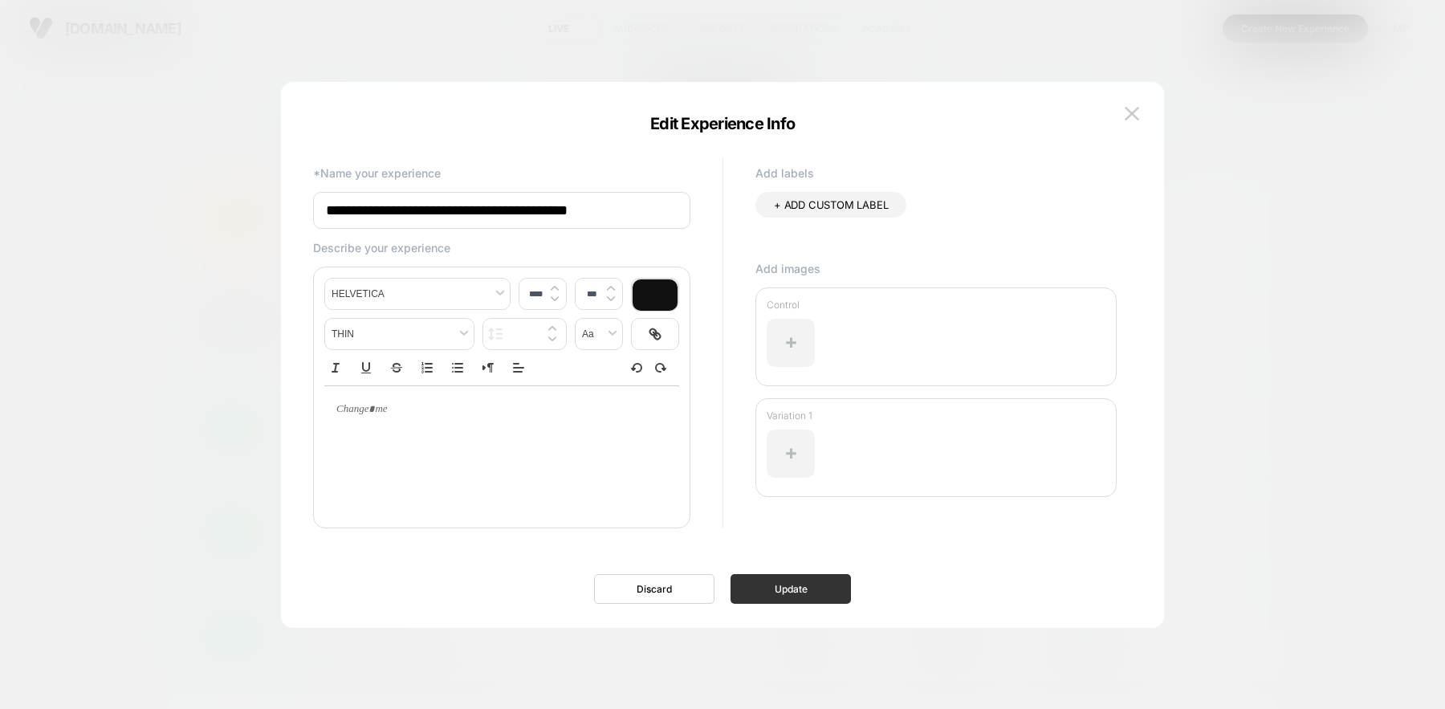
type input "**********"
click at [780, 586] on button "Update" at bounding box center [791, 589] width 120 height 30
